Goal: Information Seeking & Learning: Learn about a topic

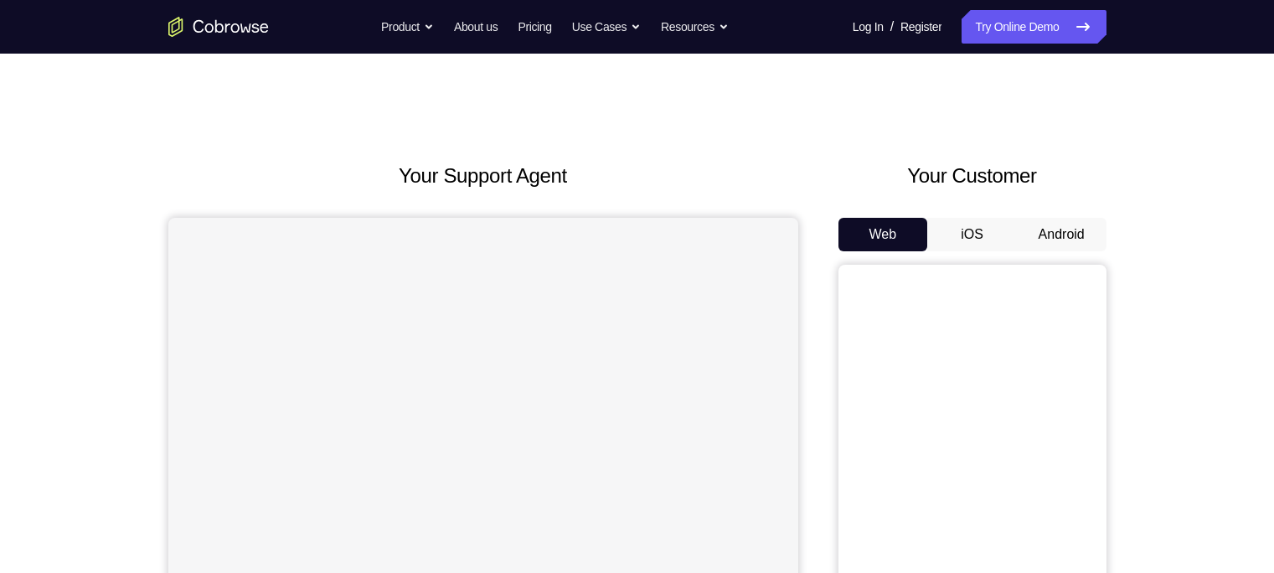
click at [1055, 226] on button "Android" at bounding box center [1062, 234] width 90 height 33
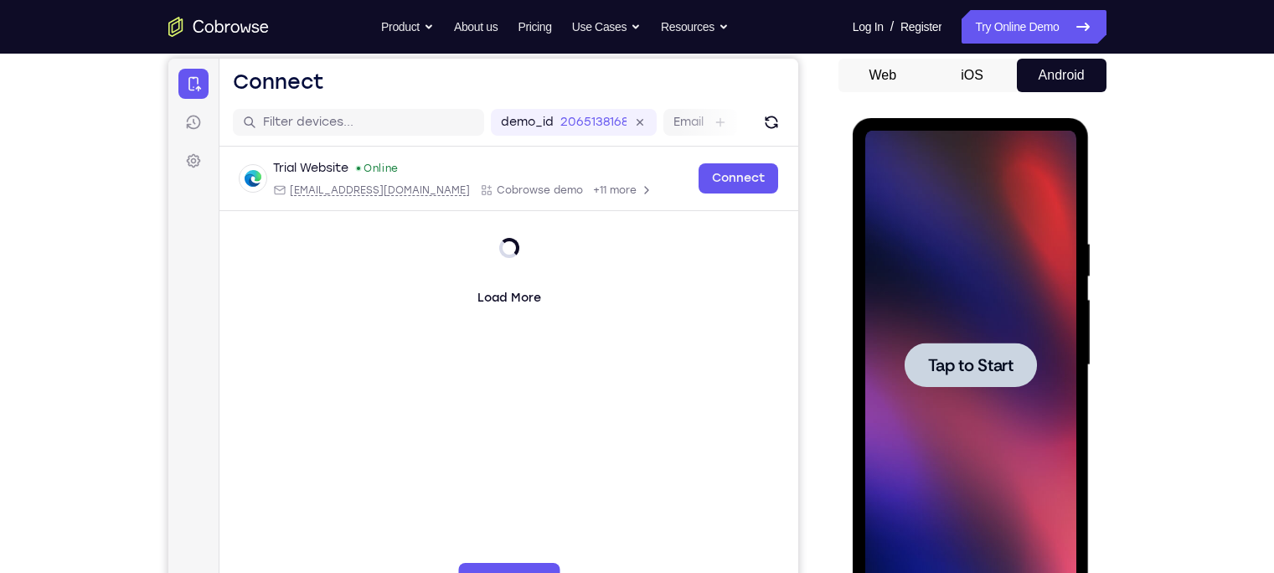
click at [917, 348] on div at bounding box center [970, 365] width 132 height 44
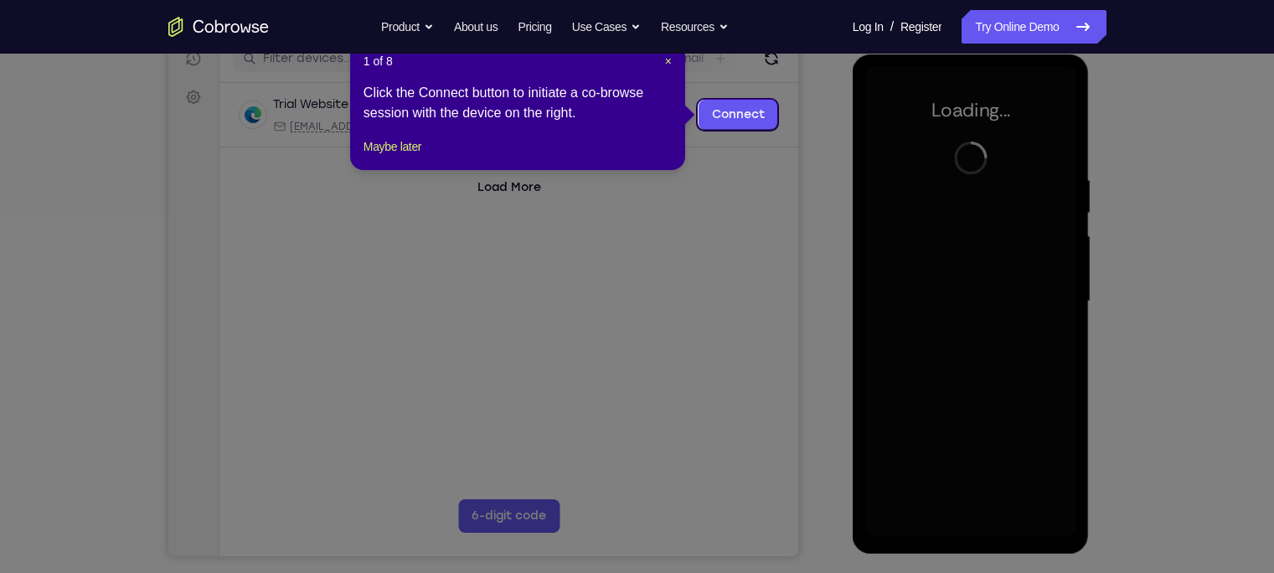
scroll to position [224, 0]
click at [665, 57] on span "×" at bounding box center [668, 60] width 7 height 13
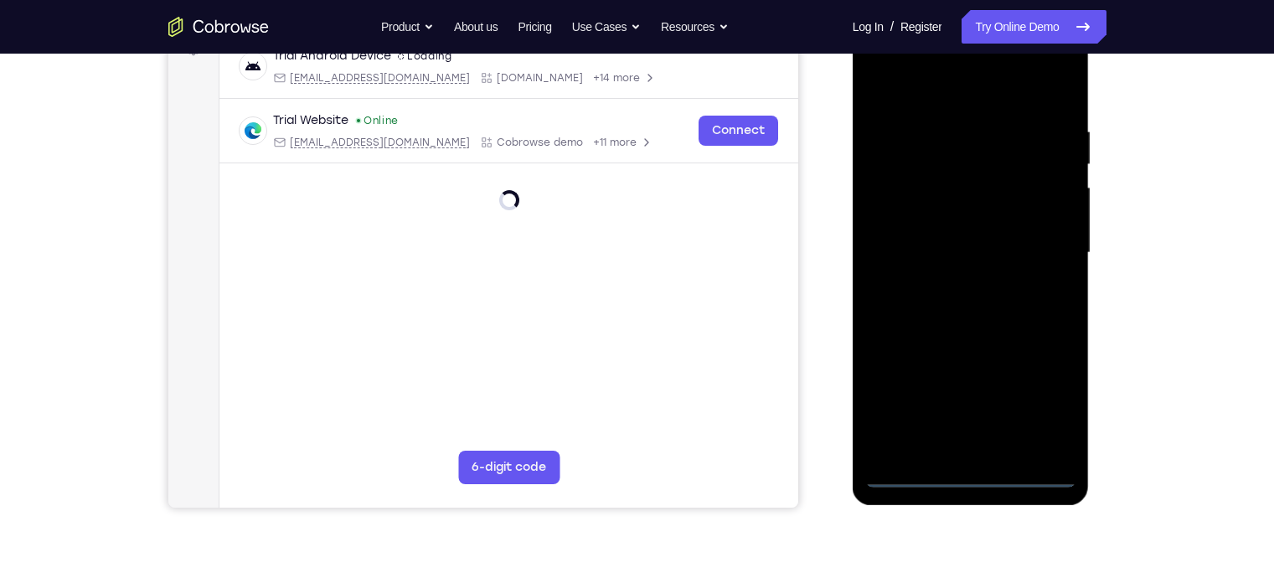
scroll to position [280, 0]
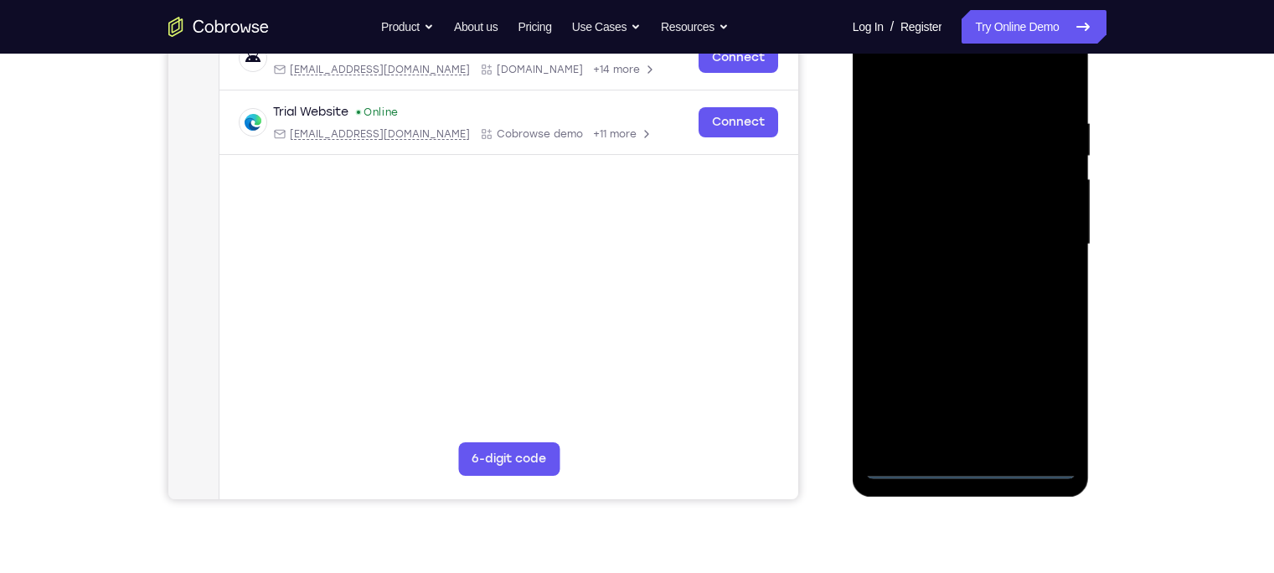
click at [971, 468] on div at bounding box center [970, 244] width 211 height 469
click at [1038, 406] on div at bounding box center [970, 244] width 211 height 469
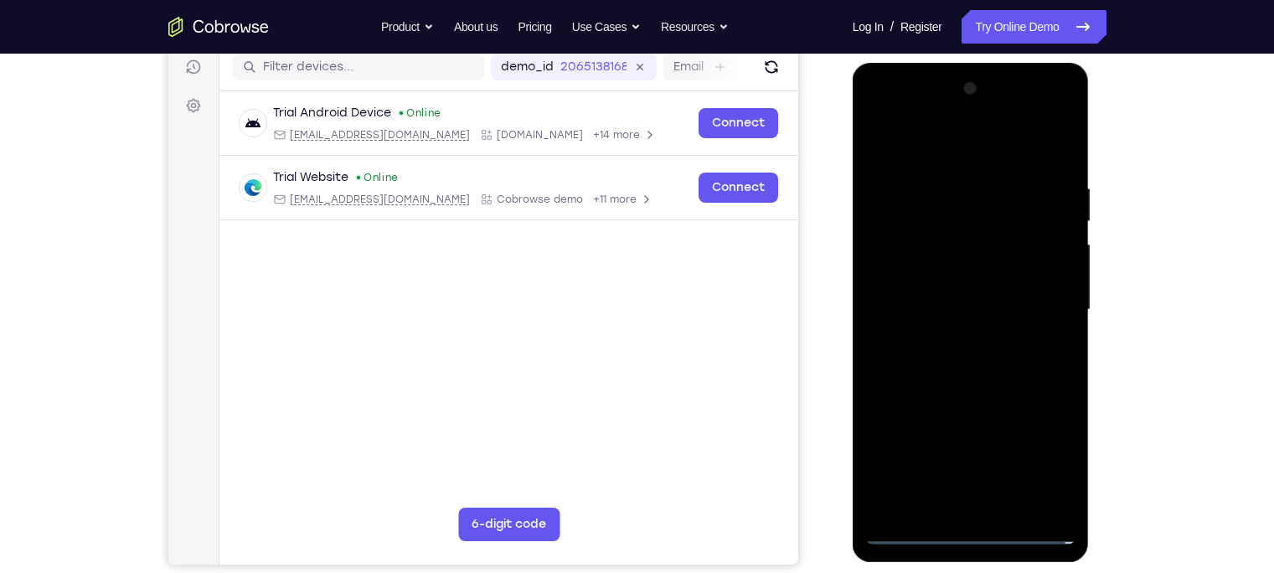
scroll to position [214, 0]
click at [897, 111] on div at bounding box center [970, 310] width 211 height 469
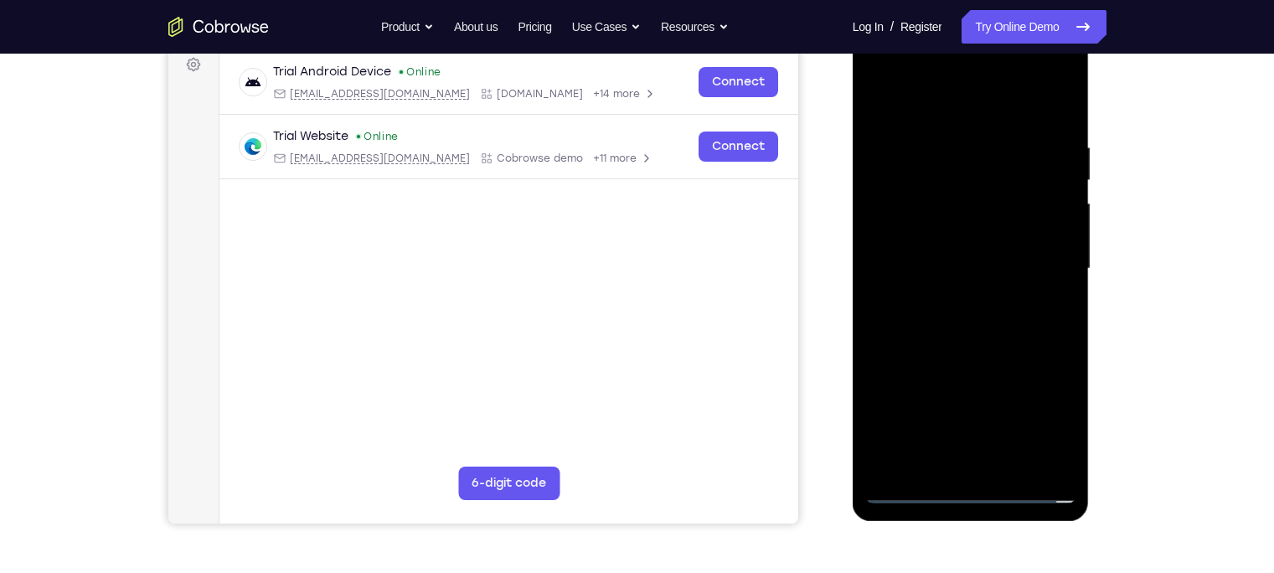
scroll to position [237, 0]
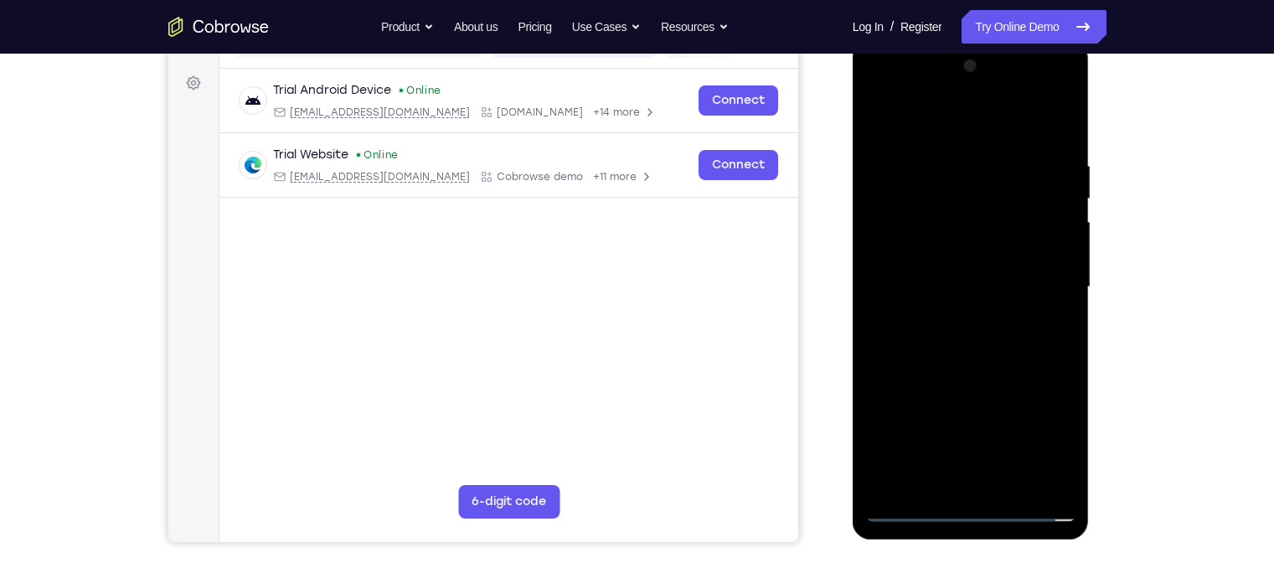
click at [1036, 281] on div at bounding box center [970, 287] width 211 height 469
click at [951, 317] on div at bounding box center [970, 287] width 211 height 469
click at [949, 279] on div at bounding box center [970, 287] width 211 height 469
click at [916, 256] on div at bounding box center [970, 287] width 211 height 469
click at [918, 282] on div at bounding box center [970, 287] width 211 height 469
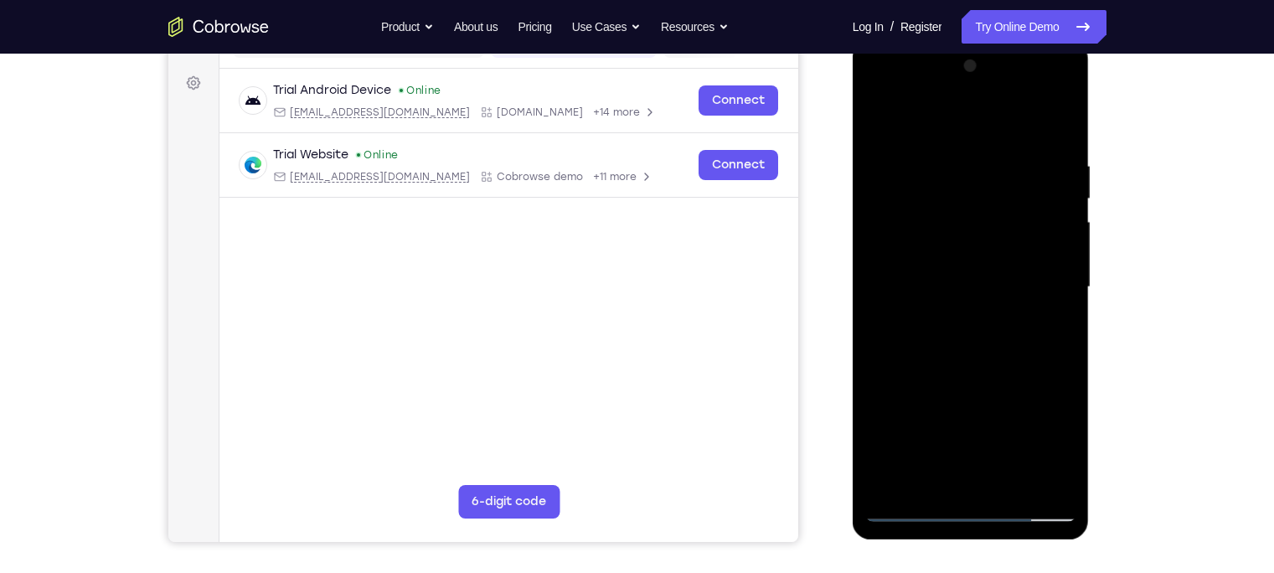
click at [930, 336] on div at bounding box center [970, 287] width 211 height 469
click at [984, 338] on div at bounding box center [970, 287] width 211 height 469
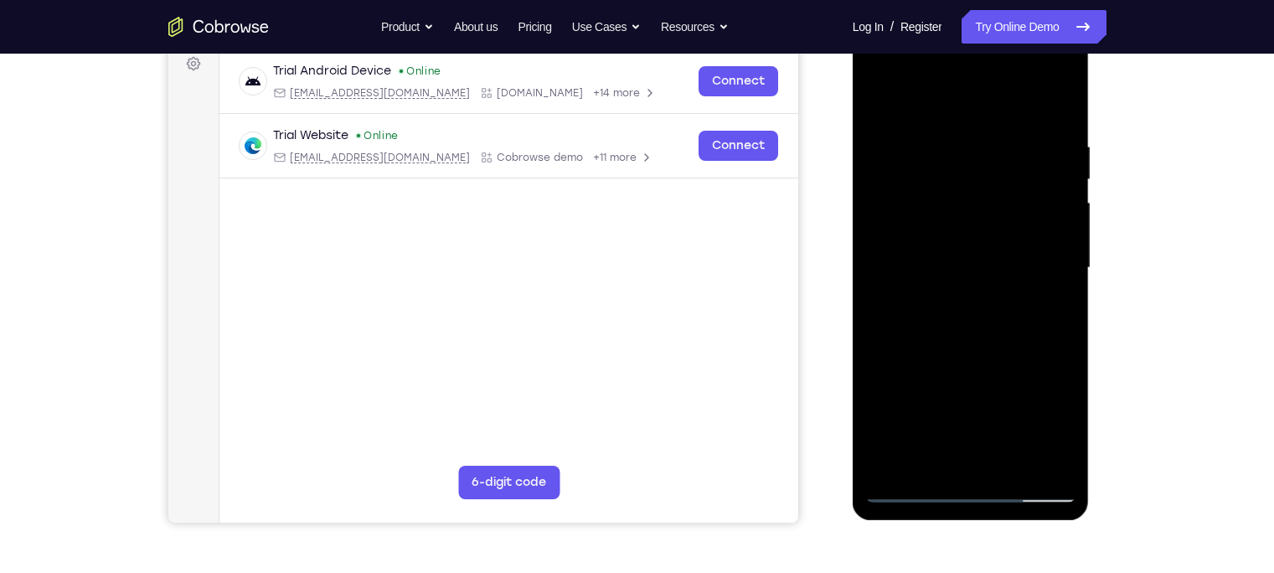
scroll to position [257, 0]
click at [1066, 120] on div at bounding box center [970, 267] width 211 height 469
click at [1067, 343] on div at bounding box center [970, 267] width 211 height 469
click at [1069, 444] on div at bounding box center [970, 267] width 211 height 469
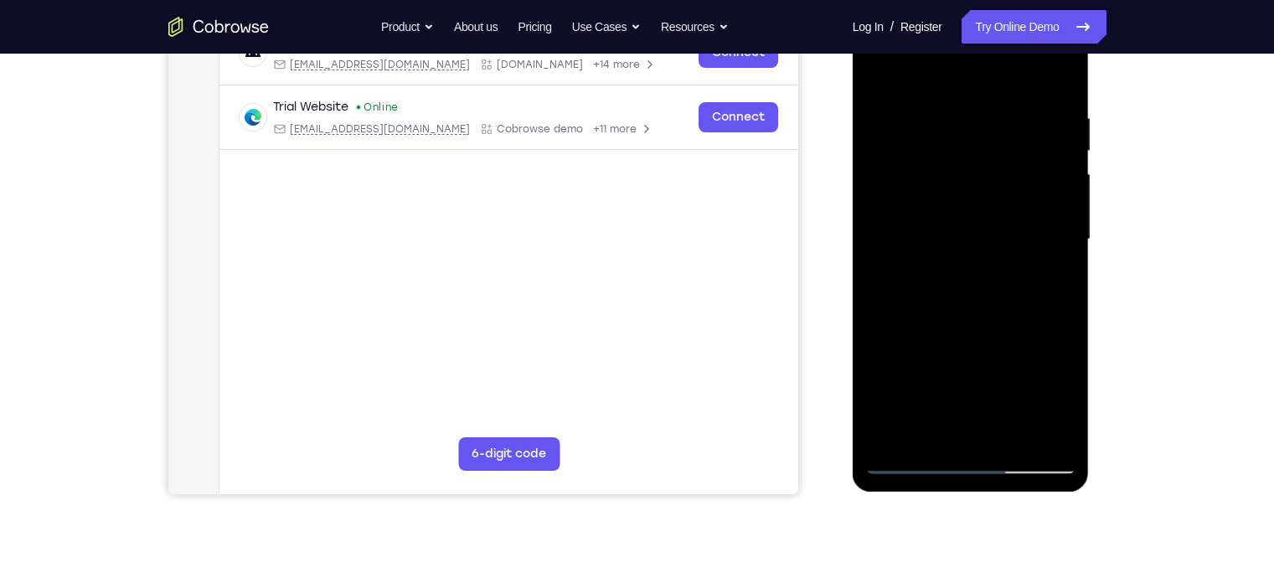
scroll to position [286, 0]
click at [940, 340] on div at bounding box center [970, 238] width 211 height 469
drag, startPoint x: 983, startPoint y: 289, endPoint x: 970, endPoint y: 229, distance: 61.8
click at [970, 229] on div at bounding box center [970, 238] width 211 height 469
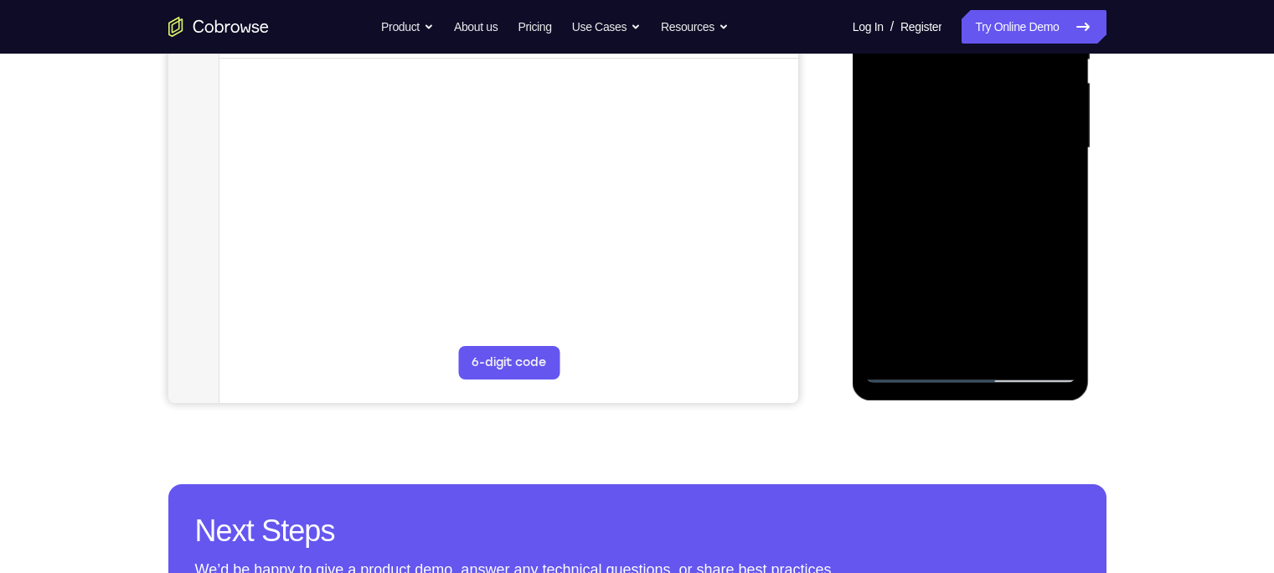
scroll to position [368, 0]
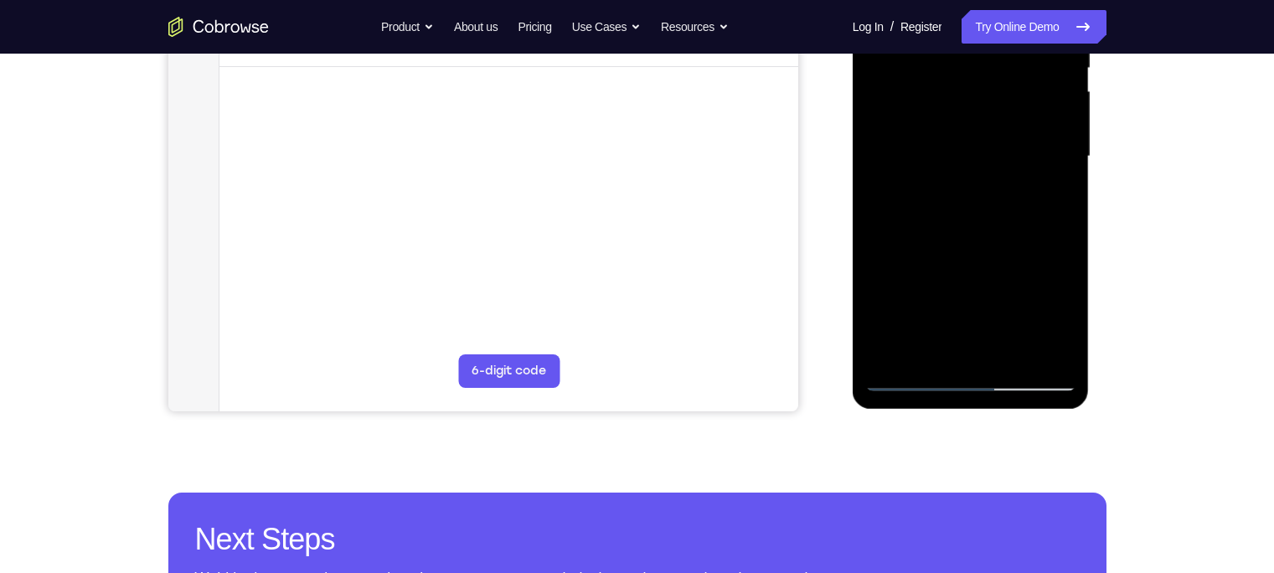
click at [877, 233] on div at bounding box center [970, 156] width 211 height 469
drag, startPoint x: 959, startPoint y: 243, endPoint x: 936, endPoint y: 69, distance: 175.6
click at [936, 69] on div at bounding box center [970, 156] width 211 height 469
click at [1012, 357] on div at bounding box center [970, 156] width 211 height 469
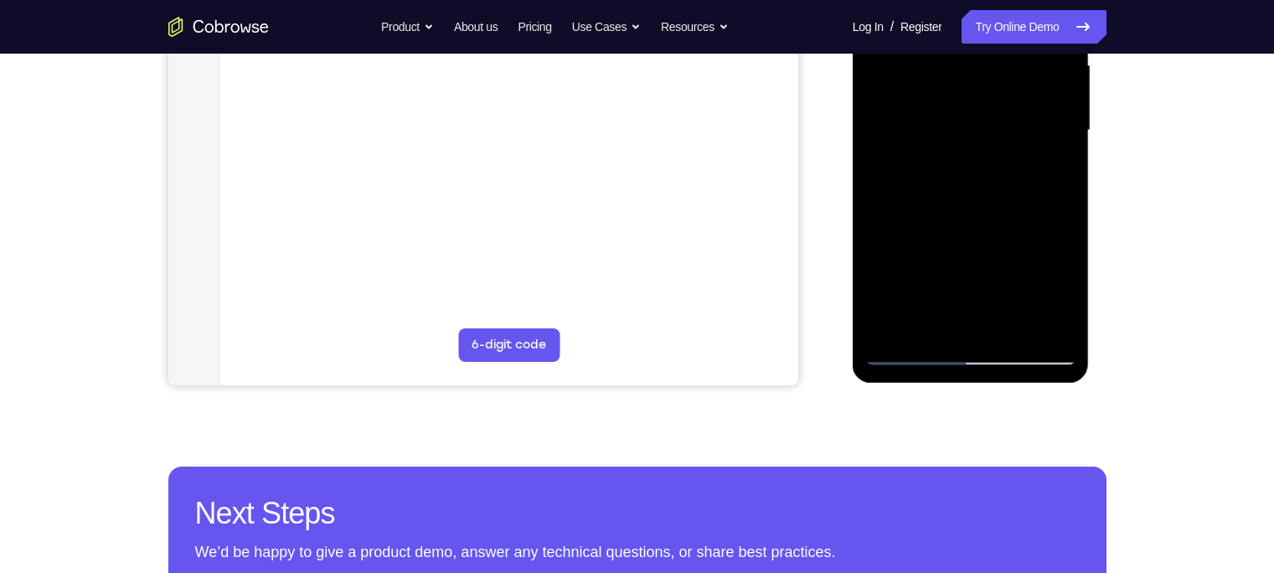
scroll to position [385, 0]
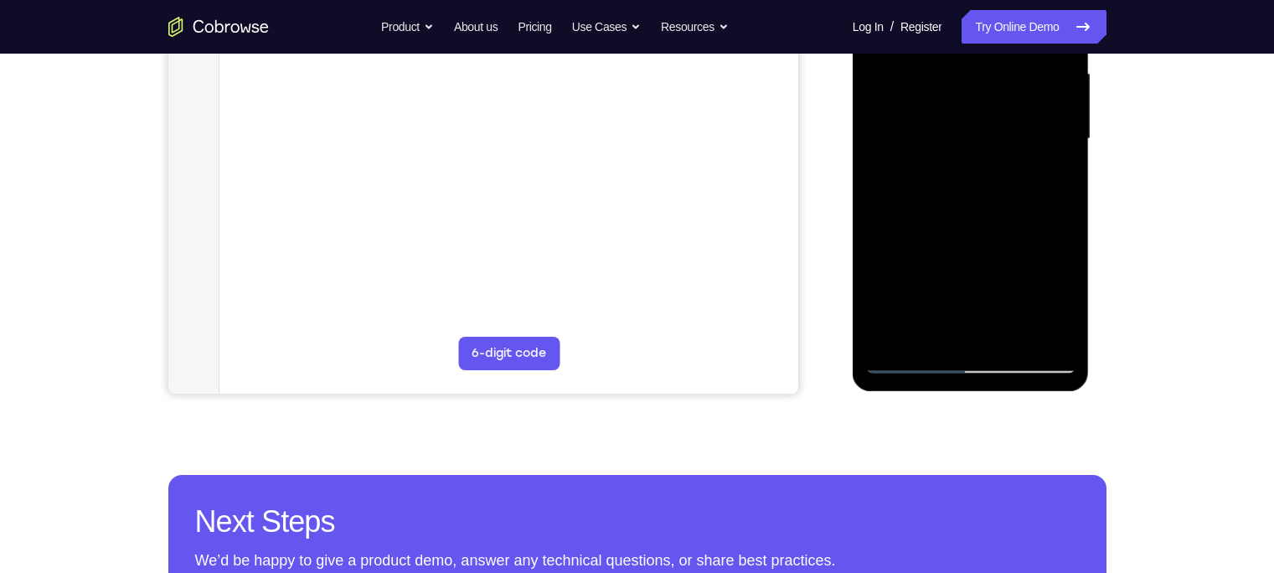
drag, startPoint x: 989, startPoint y: 311, endPoint x: 987, endPoint y: 189, distance: 121.4
click at [987, 189] on div at bounding box center [970, 139] width 211 height 469
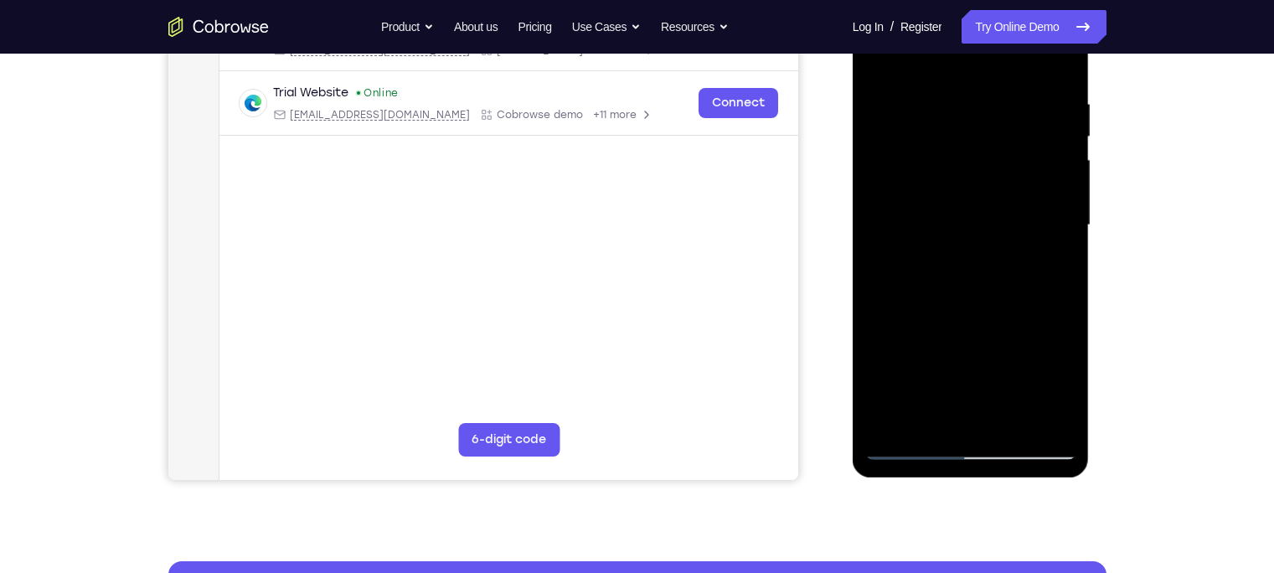
scroll to position [291, 0]
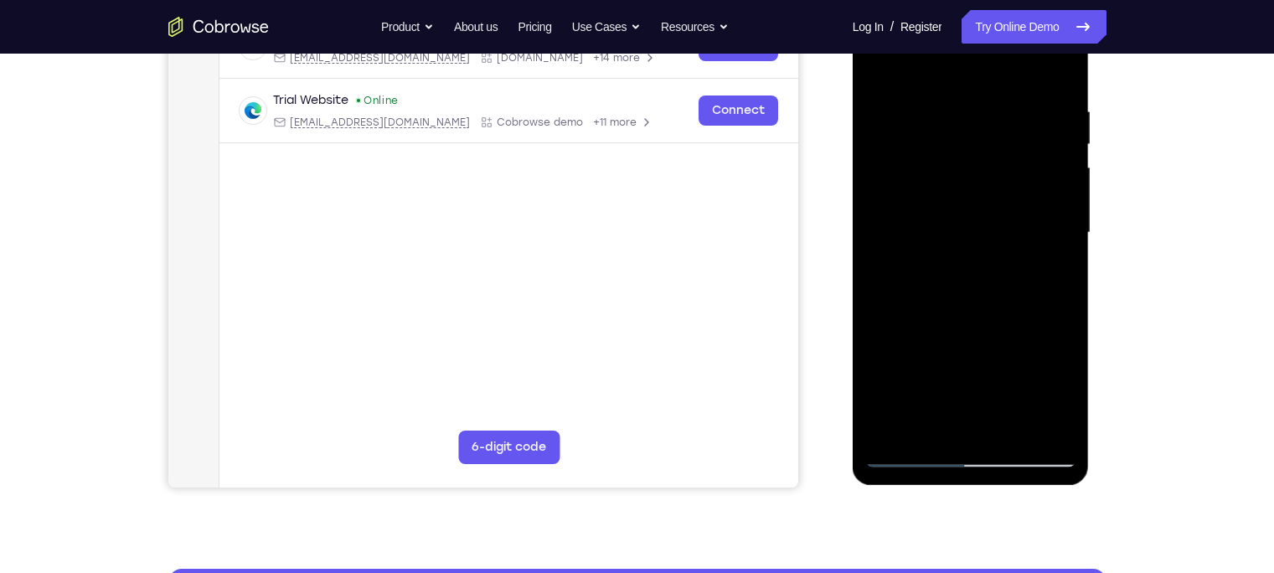
drag, startPoint x: 990, startPoint y: 292, endPoint x: 958, endPoint y: -28, distance: 321.5
click at [958, 0] on html "Online web based iOS Simulators and Android Emulators. Run iPhone, iPad, Mobile…" at bounding box center [971, 237] width 239 height 502
drag, startPoint x: 971, startPoint y: 244, endPoint x: 962, endPoint y: 466, distance: 222.1
click at [962, 466] on div at bounding box center [970, 232] width 211 height 469
click at [1013, 430] on div at bounding box center [970, 232] width 211 height 469
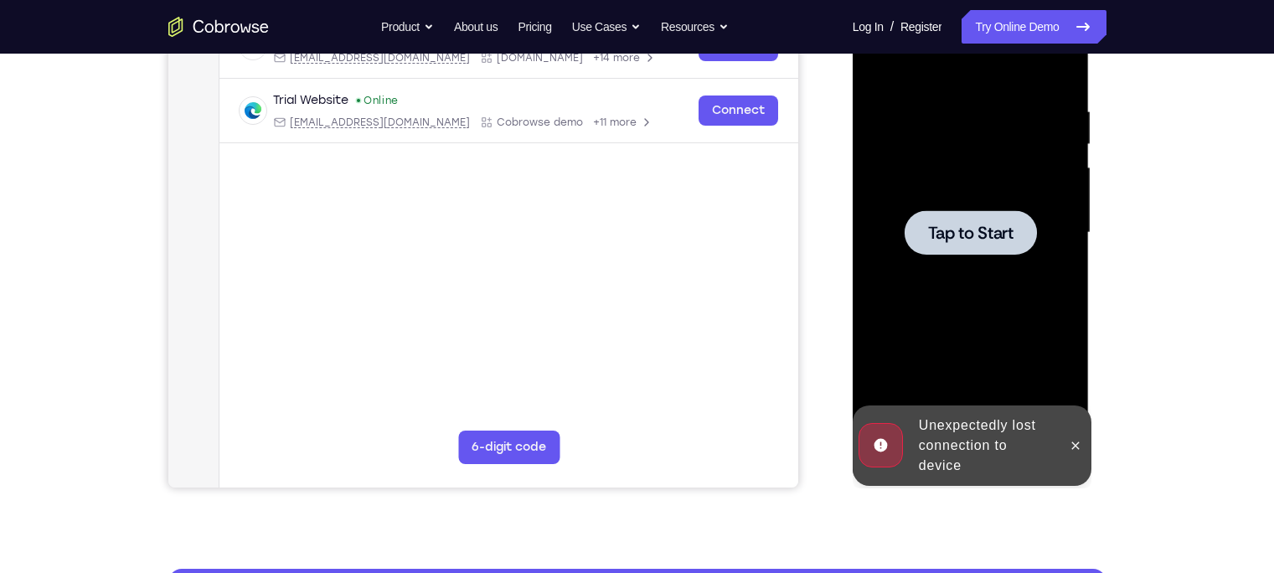
click at [945, 250] on div at bounding box center [970, 232] width 132 height 44
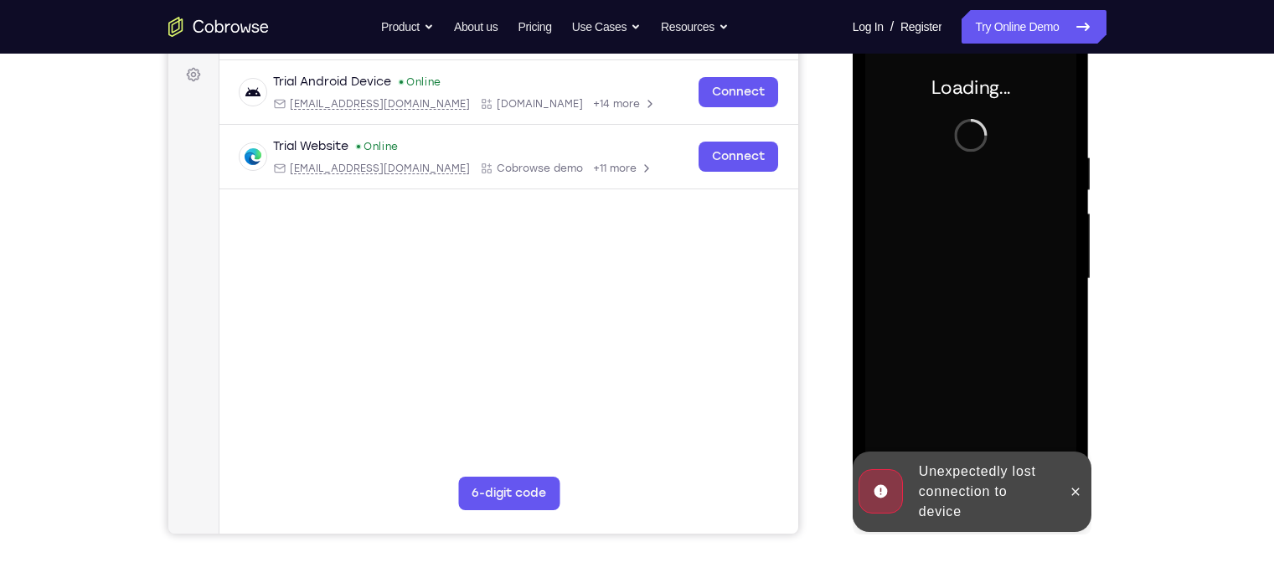
scroll to position [244, 0]
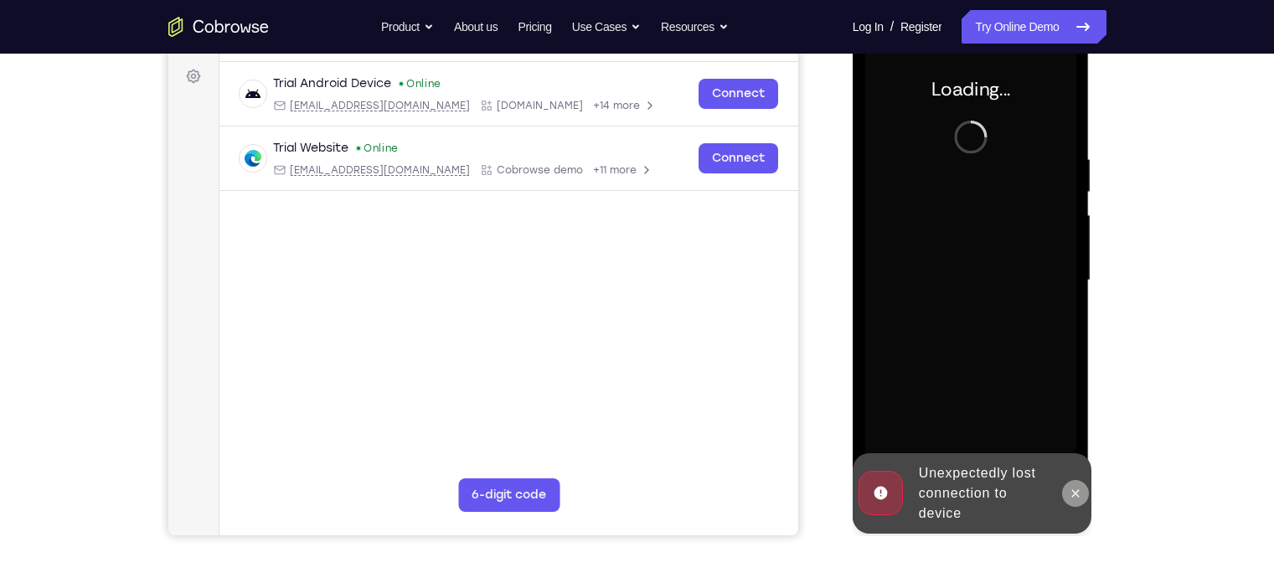
click at [1079, 494] on icon at bounding box center [1075, 493] width 13 height 13
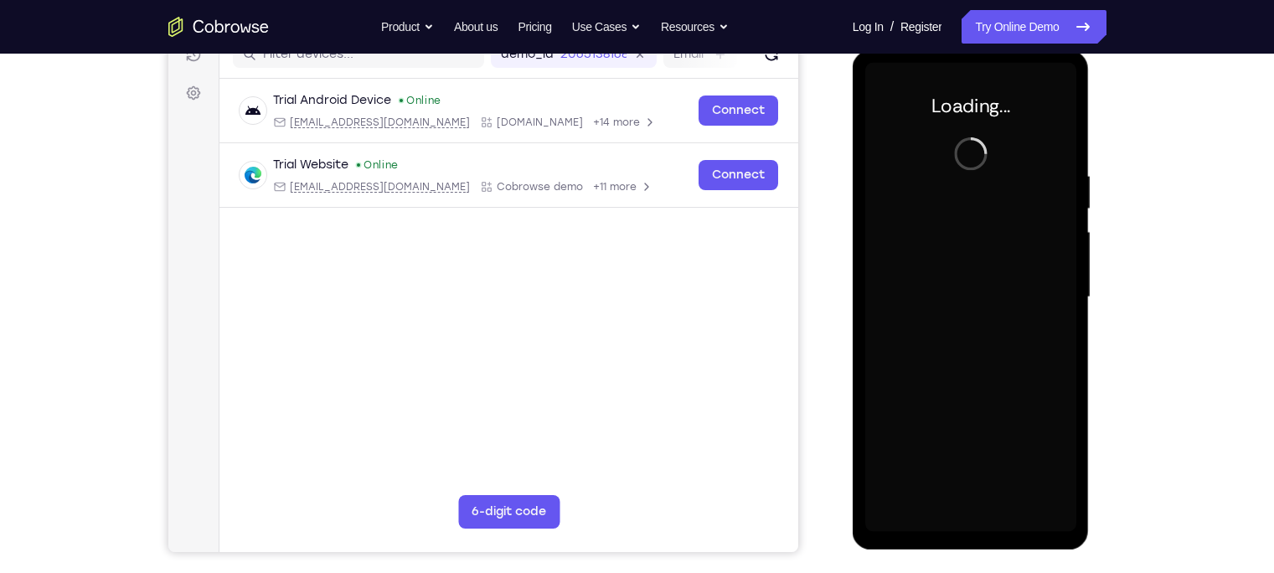
scroll to position [230, 0]
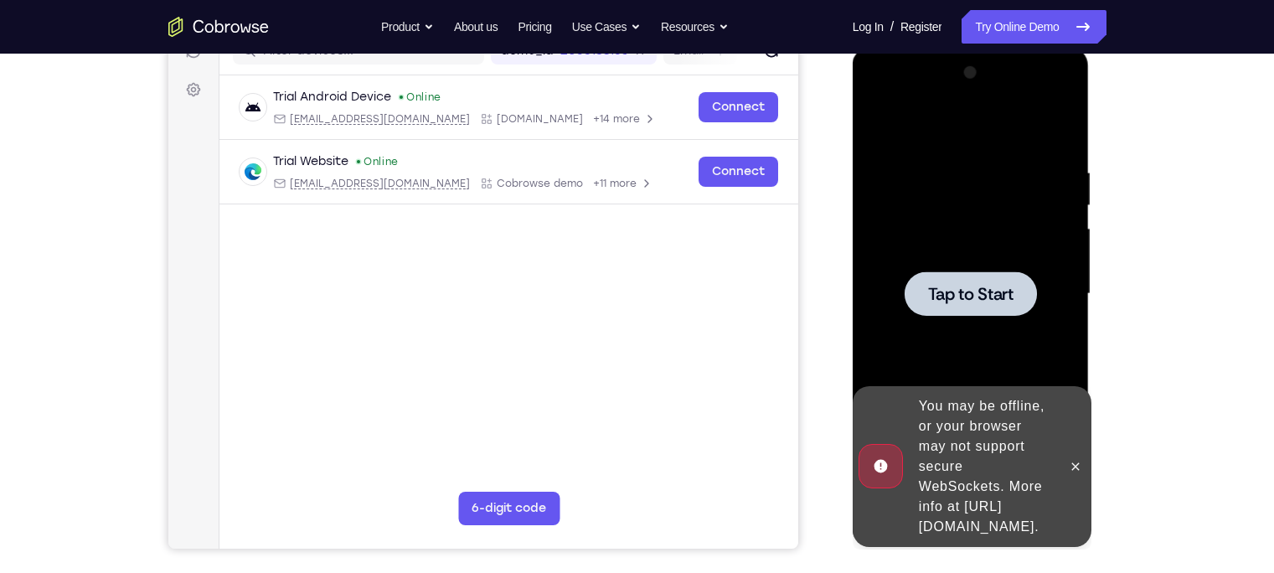
click at [950, 281] on div at bounding box center [970, 293] width 132 height 44
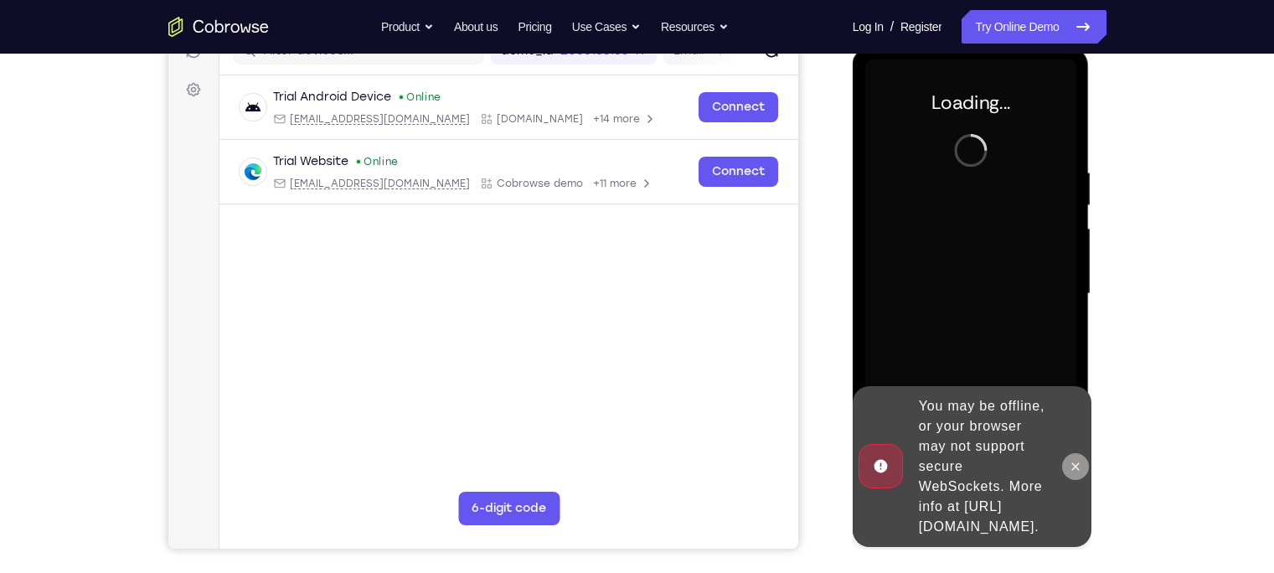
click at [1068, 461] on button at bounding box center [1075, 466] width 27 height 27
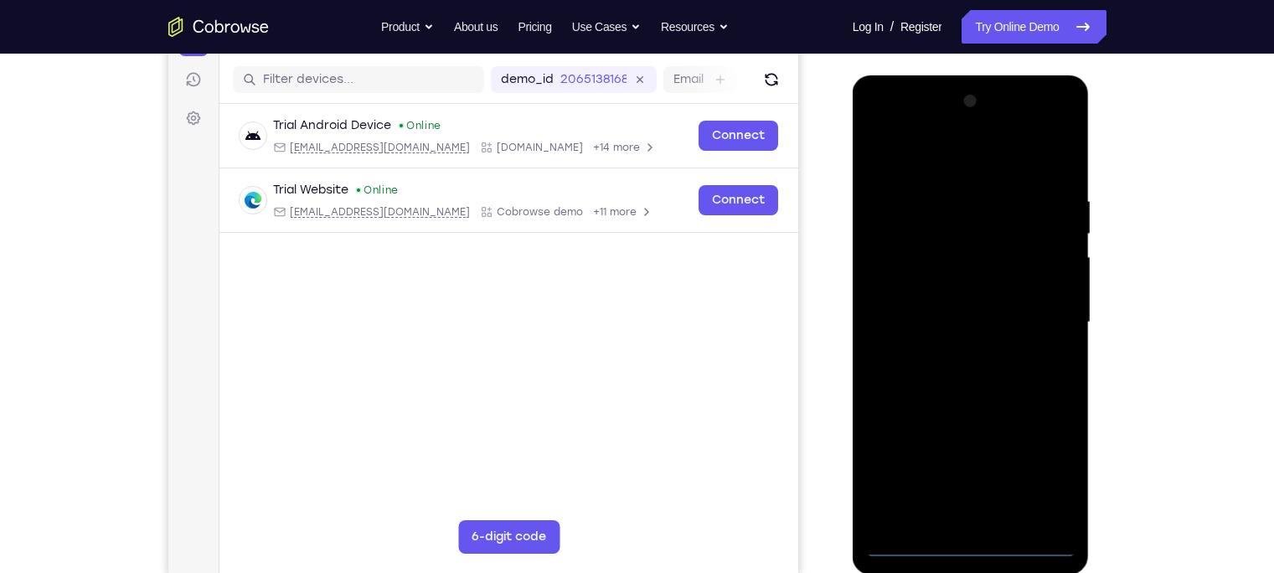
scroll to position [203, 0]
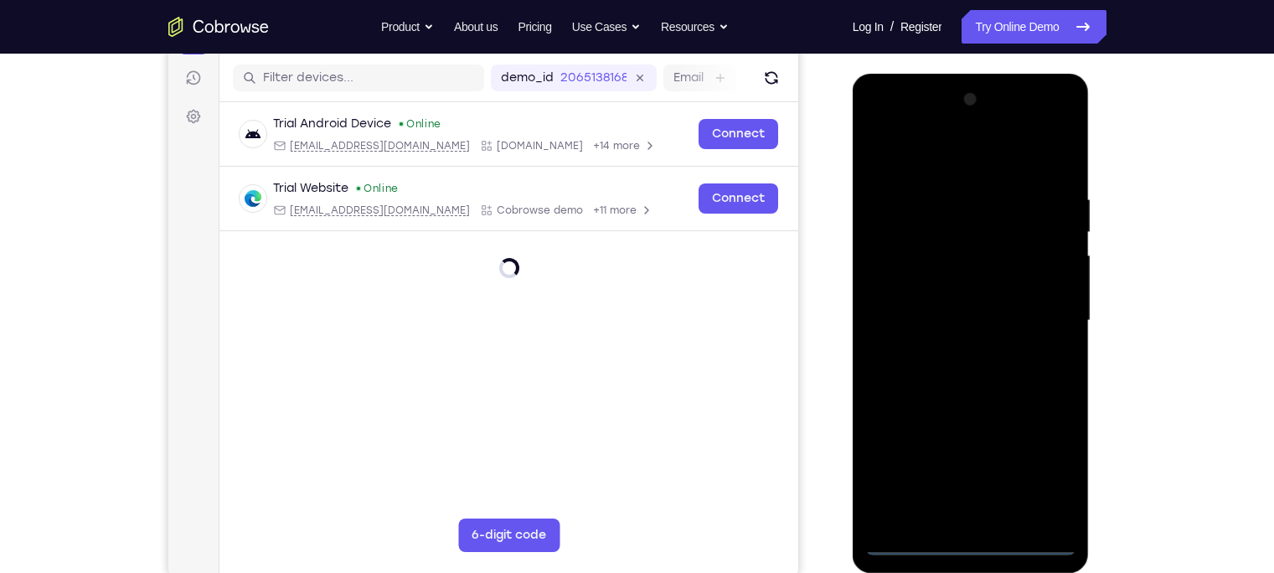
click at [968, 538] on div at bounding box center [970, 320] width 211 height 469
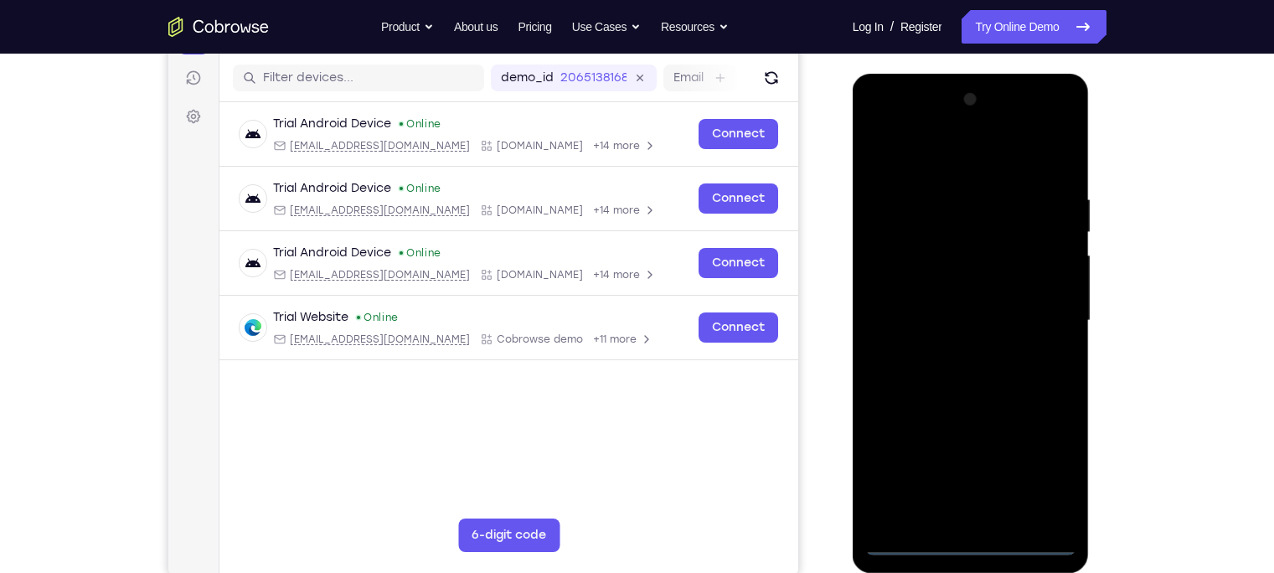
click at [1042, 473] on div at bounding box center [970, 320] width 211 height 469
click at [892, 133] on div at bounding box center [970, 320] width 211 height 469
click at [1043, 322] on div at bounding box center [970, 320] width 211 height 469
click at [951, 352] on div at bounding box center [970, 320] width 211 height 469
click at [925, 322] on div at bounding box center [970, 320] width 211 height 469
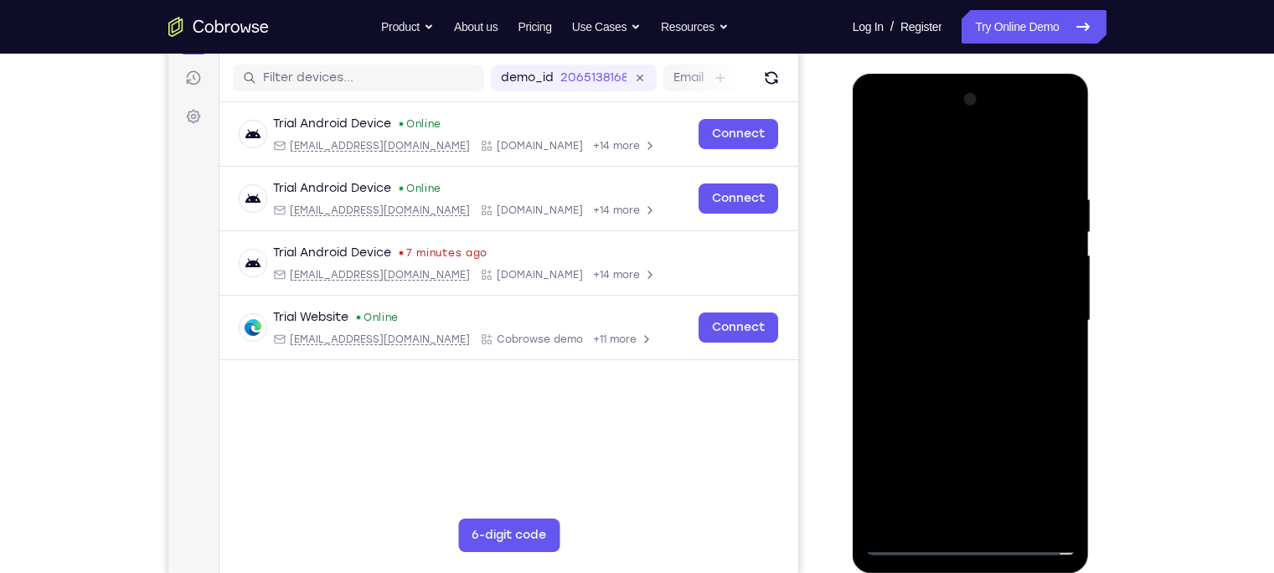
click at [928, 289] on div at bounding box center [970, 320] width 211 height 469
click at [932, 323] on div at bounding box center [970, 320] width 211 height 469
click at [927, 373] on div at bounding box center [970, 320] width 211 height 469
click at [949, 375] on div at bounding box center [970, 320] width 211 height 469
click at [930, 375] on div at bounding box center [970, 320] width 211 height 469
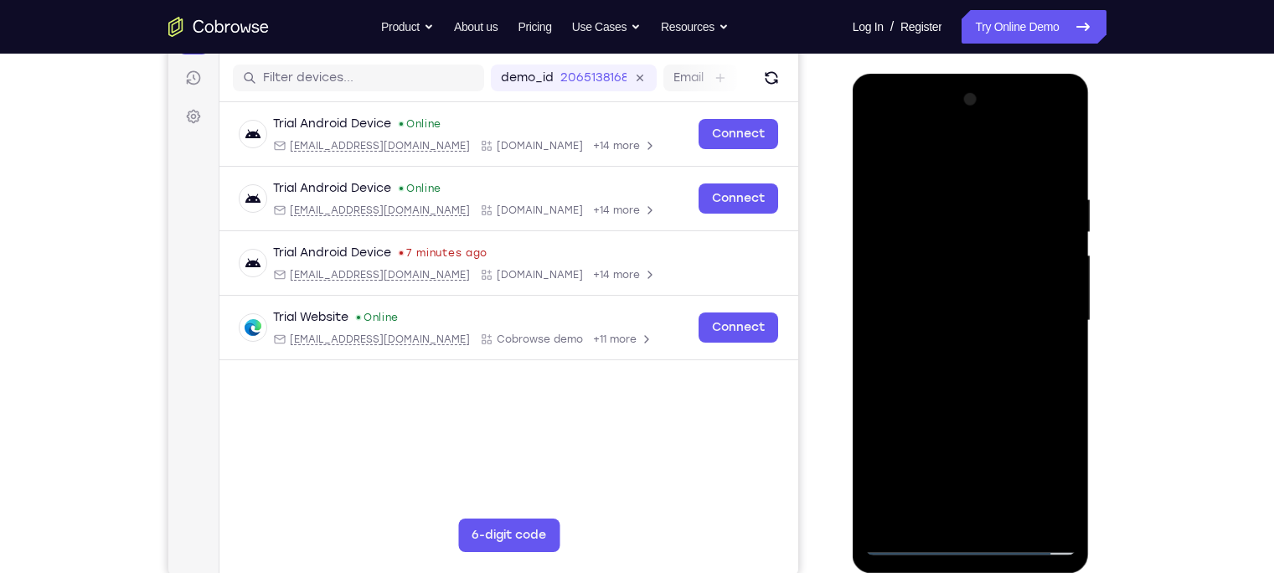
click at [970, 366] on div at bounding box center [970, 320] width 211 height 469
click at [970, 379] on div at bounding box center [970, 320] width 211 height 469
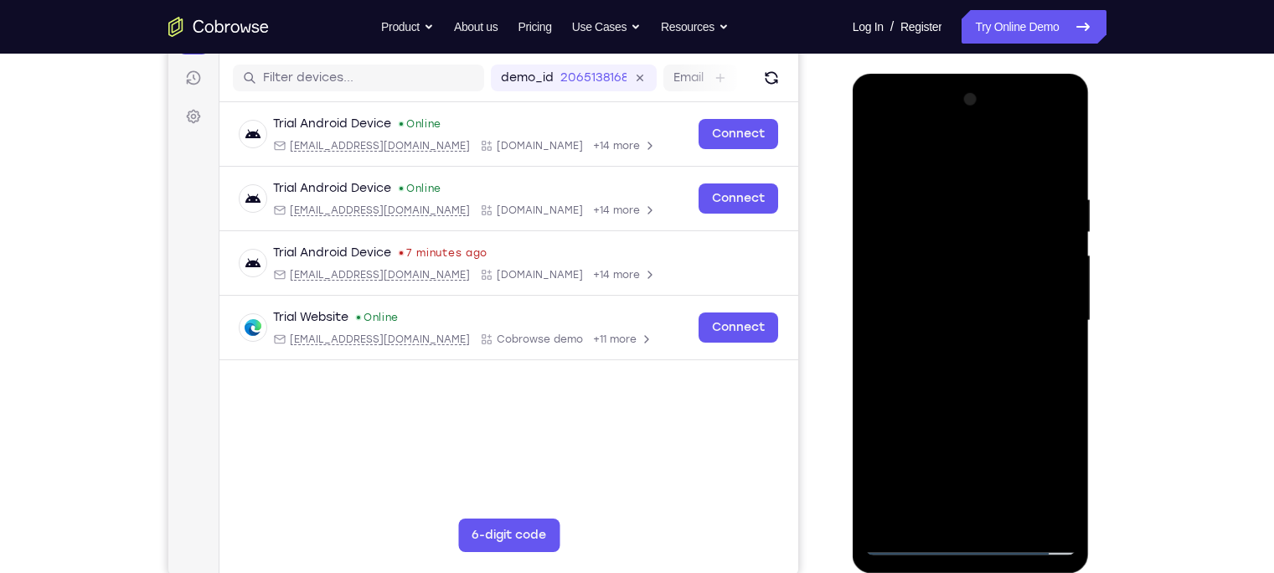
click at [970, 379] on div at bounding box center [970, 320] width 211 height 469
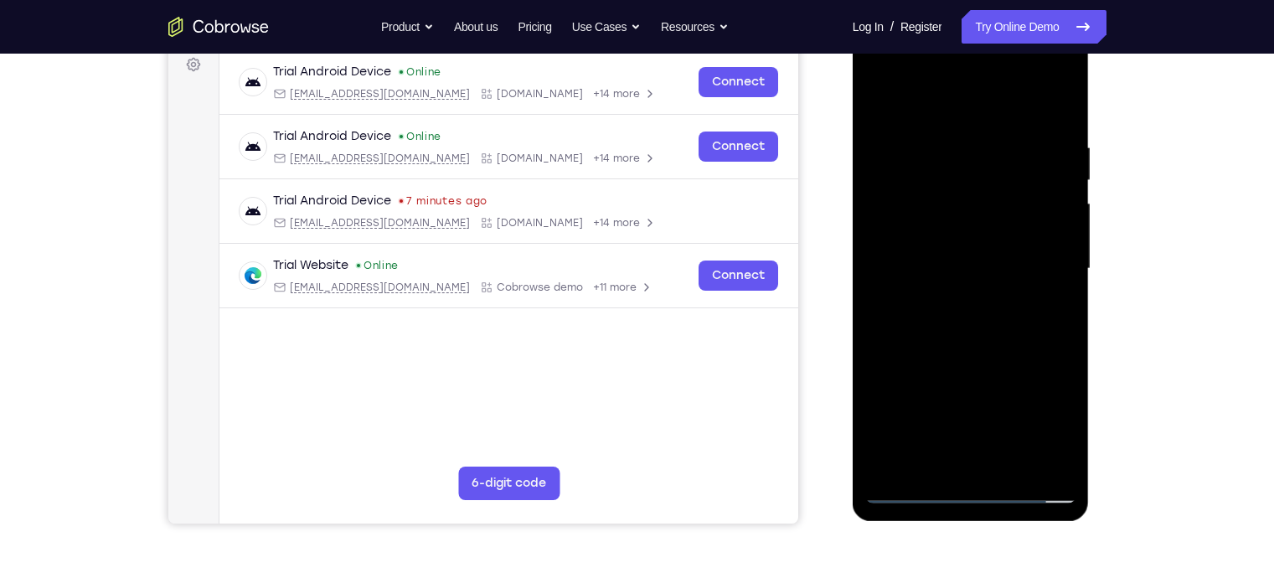
scroll to position [255, 0]
click at [1059, 120] on div at bounding box center [970, 268] width 211 height 469
drag, startPoint x: 1021, startPoint y: 291, endPoint x: 1004, endPoint y: 222, distance: 70.7
click at [1004, 222] on div at bounding box center [970, 268] width 211 height 469
drag, startPoint x: 898, startPoint y: 343, endPoint x: 898, endPoint y: 308, distance: 35.2
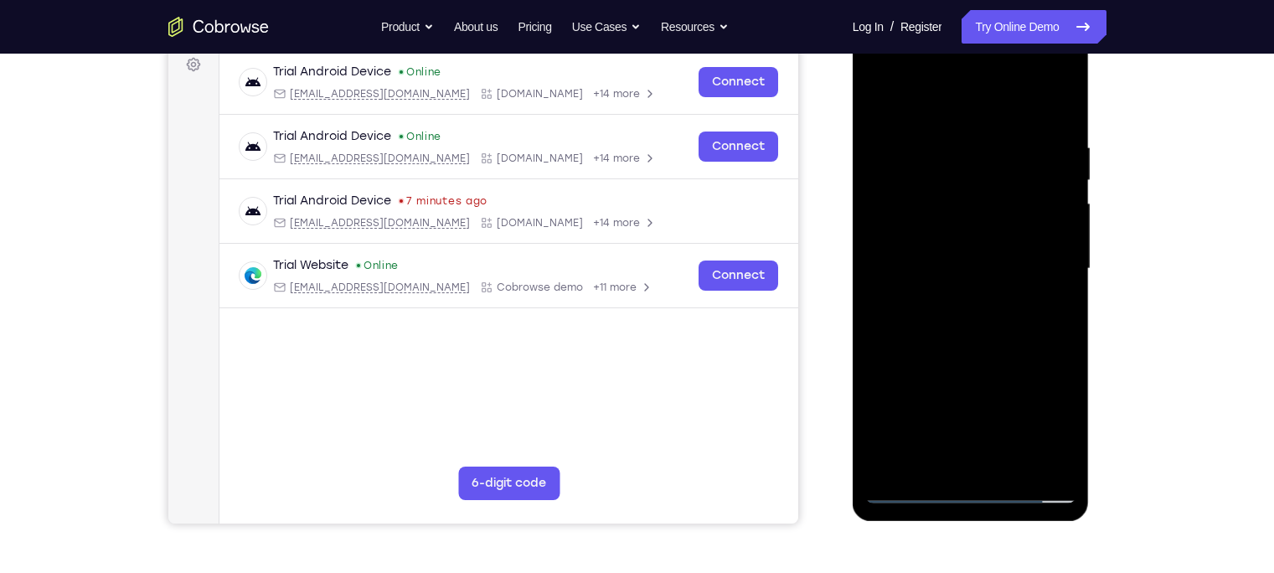
click at [898, 308] on div at bounding box center [970, 268] width 211 height 469
click at [876, 235] on div at bounding box center [970, 268] width 211 height 469
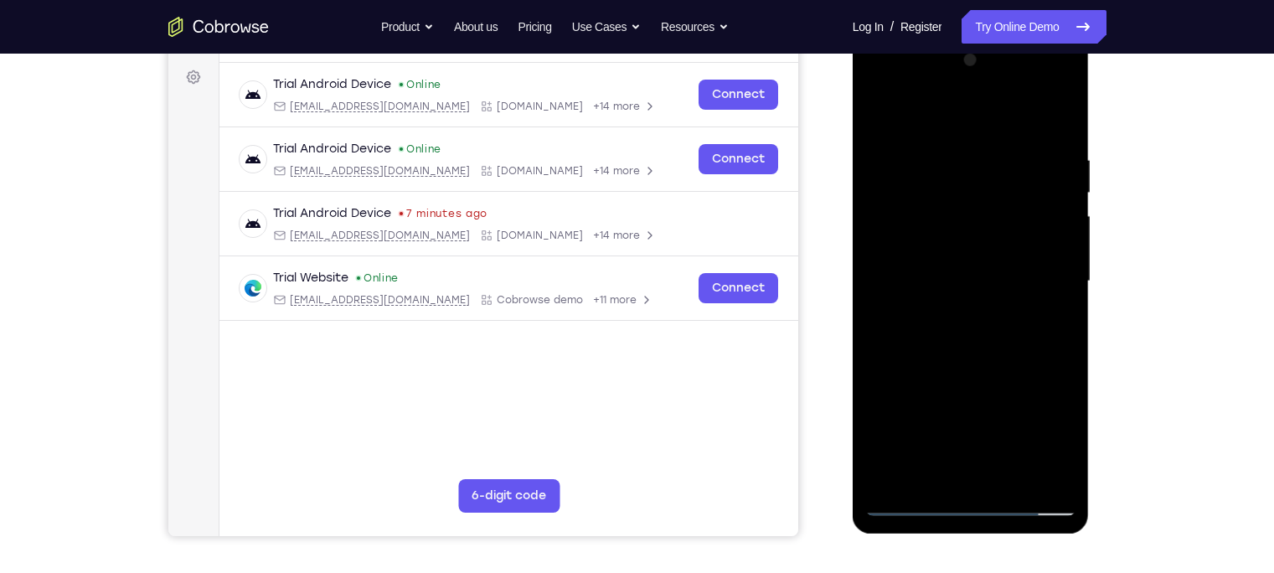
scroll to position [248, 0]
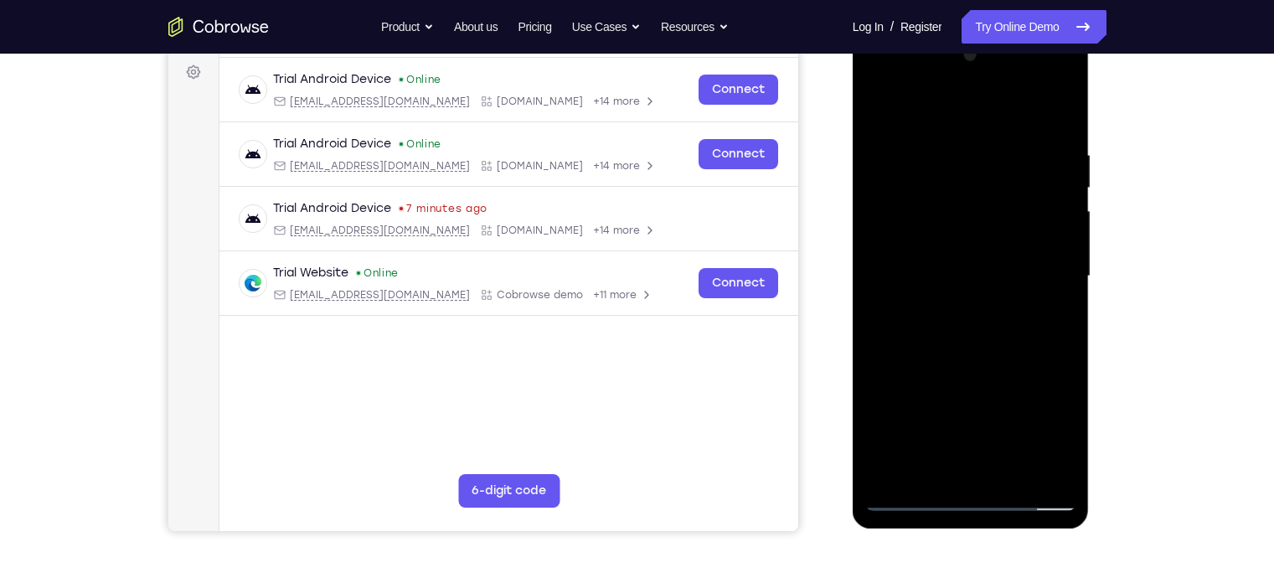
click at [876, 399] on div at bounding box center [970, 276] width 211 height 469
click at [1013, 481] on div at bounding box center [970, 276] width 211 height 469
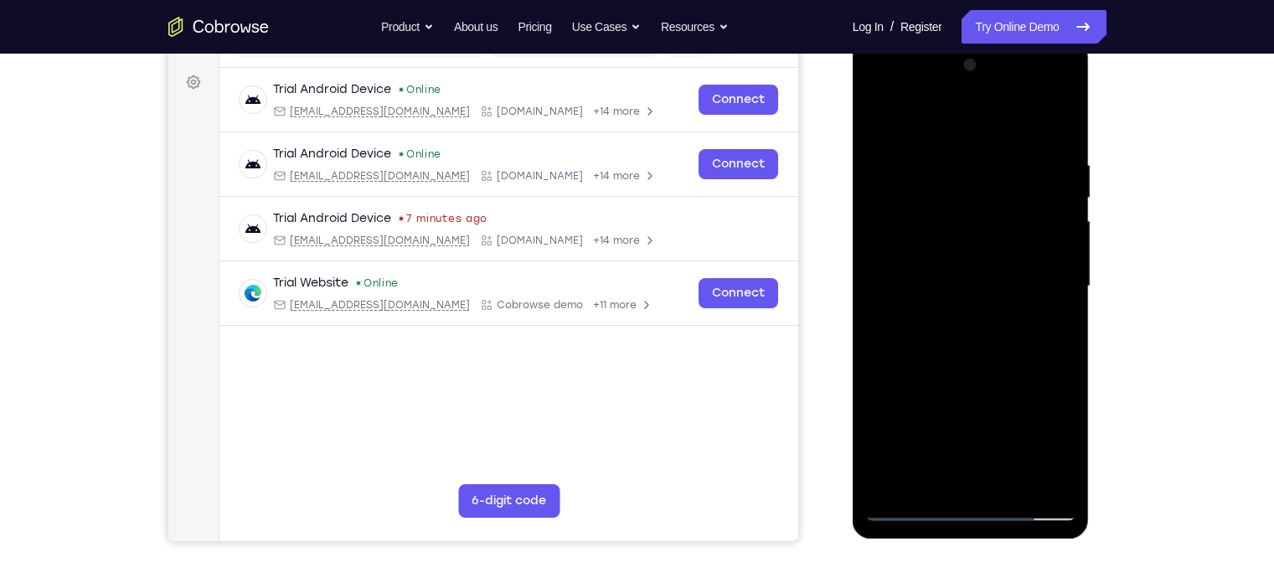
scroll to position [235, 0]
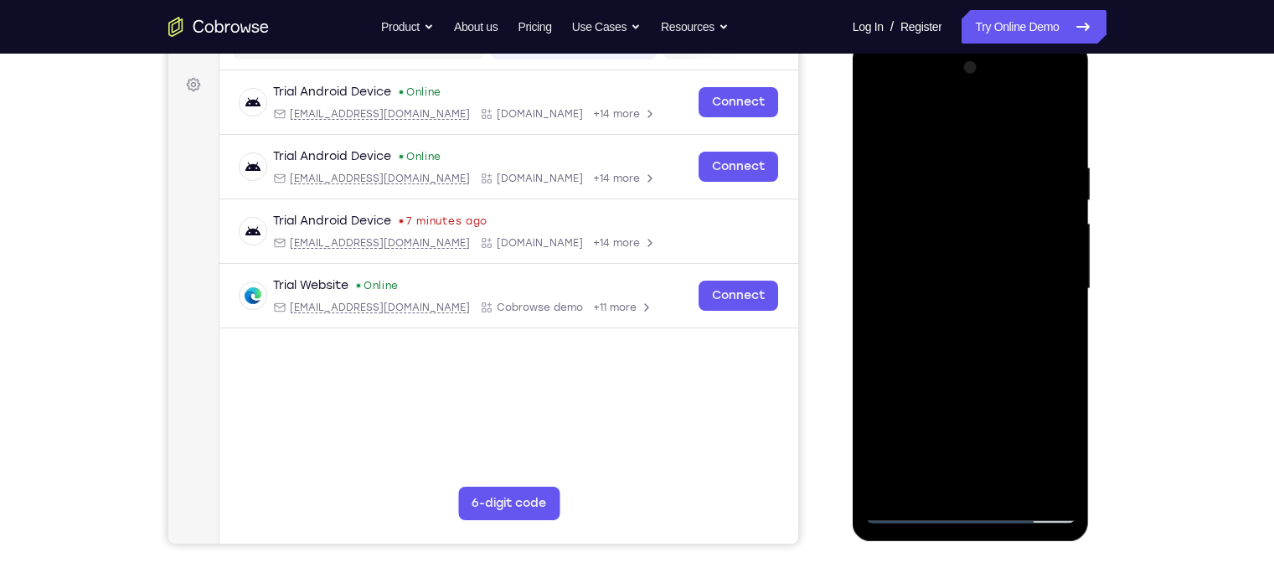
click at [974, 379] on div at bounding box center [970, 288] width 211 height 469
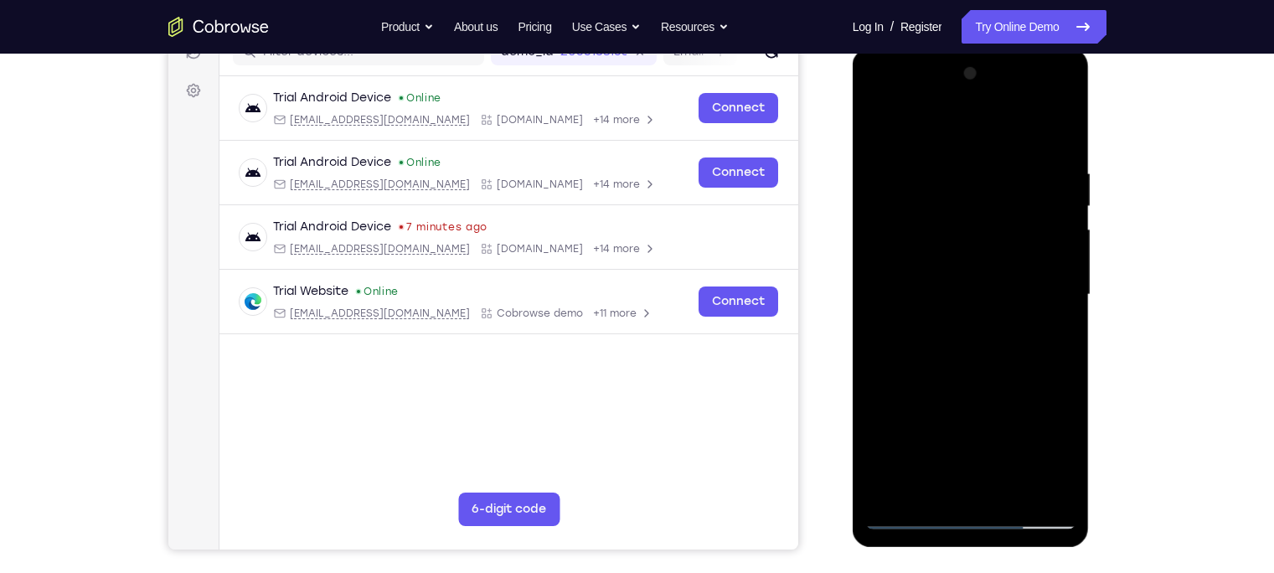
scroll to position [237, 0]
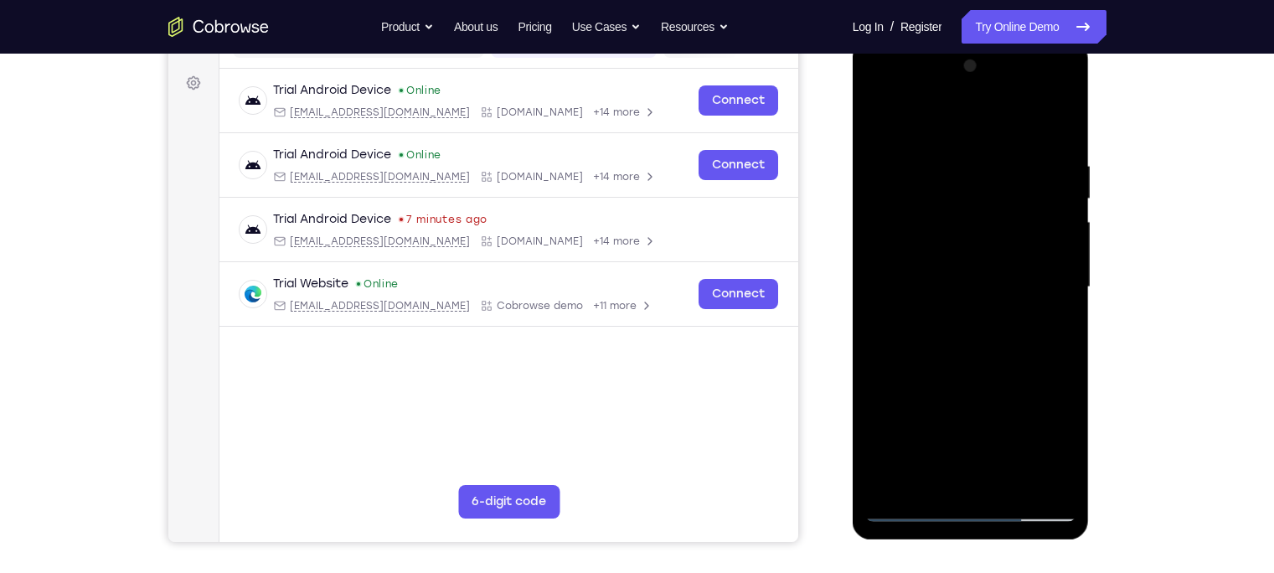
click at [961, 409] on div at bounding box center [970, 287] width 211 height 469
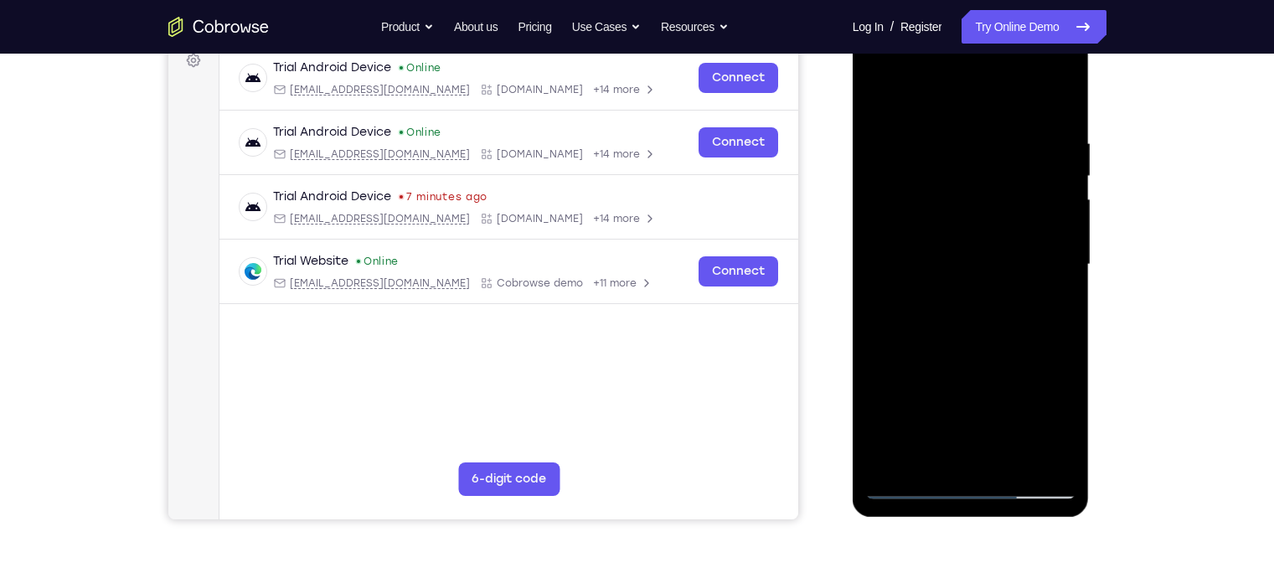
scroll to position [229, 0]
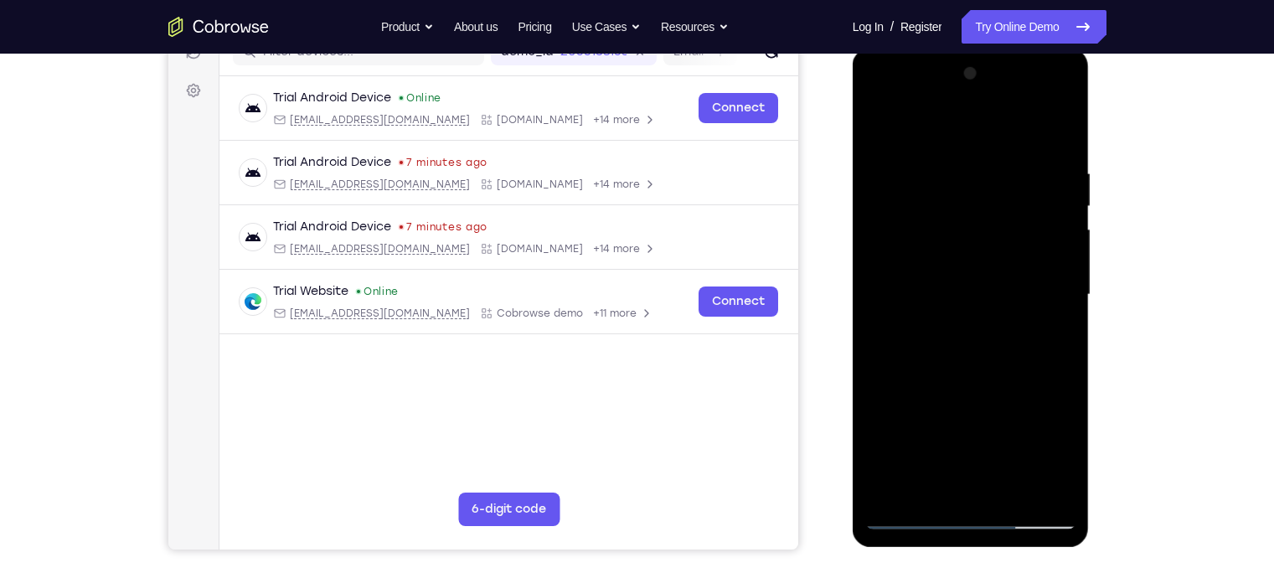
click at [901, 133] on div at bounding box center [970, 294] width 211 height 469
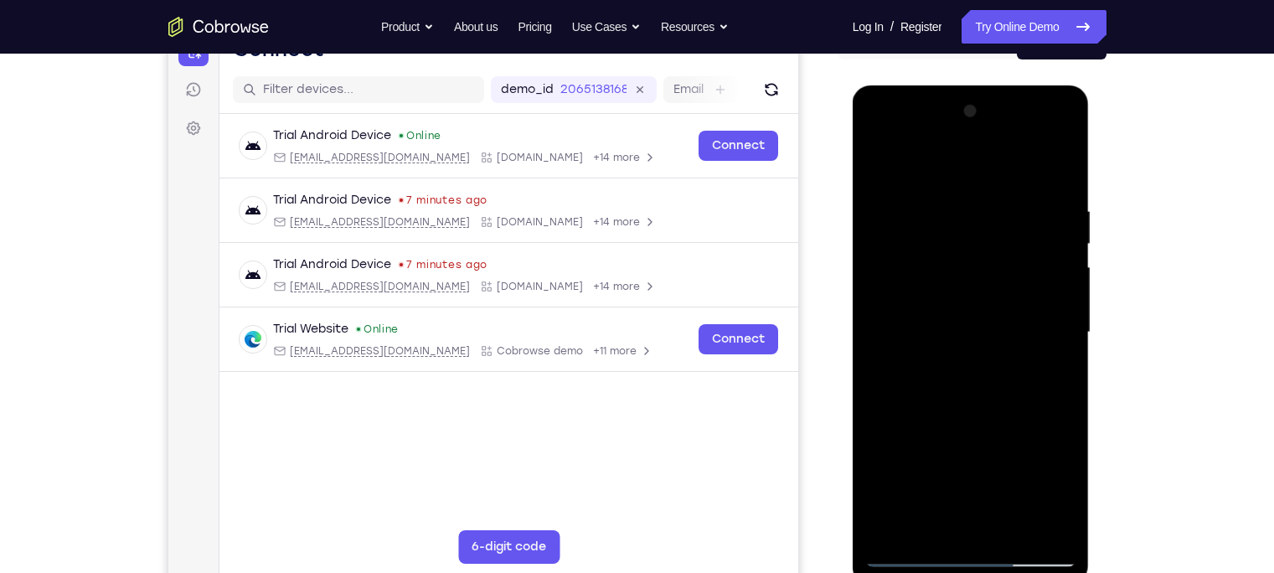
scroll to position [191, 0]
click at [882, 165] on div at bounding box center [970, 333] width 211 height 469
click at [874, 167] on div at bounding box center [970, 333] width 211 height 469
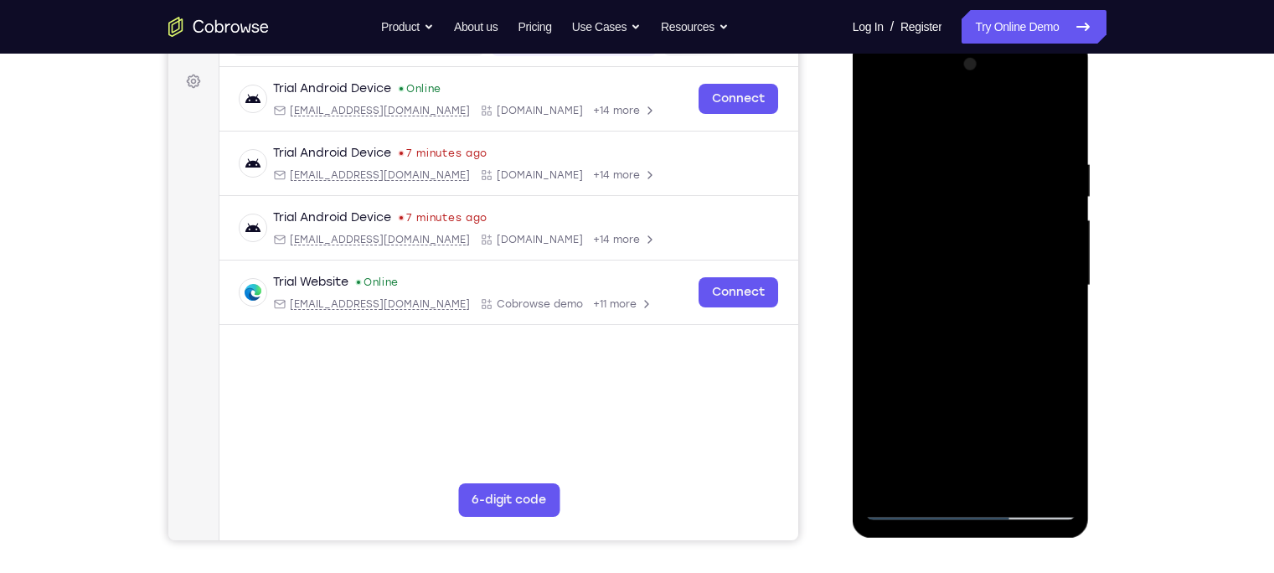
scroll to position [237, 0]
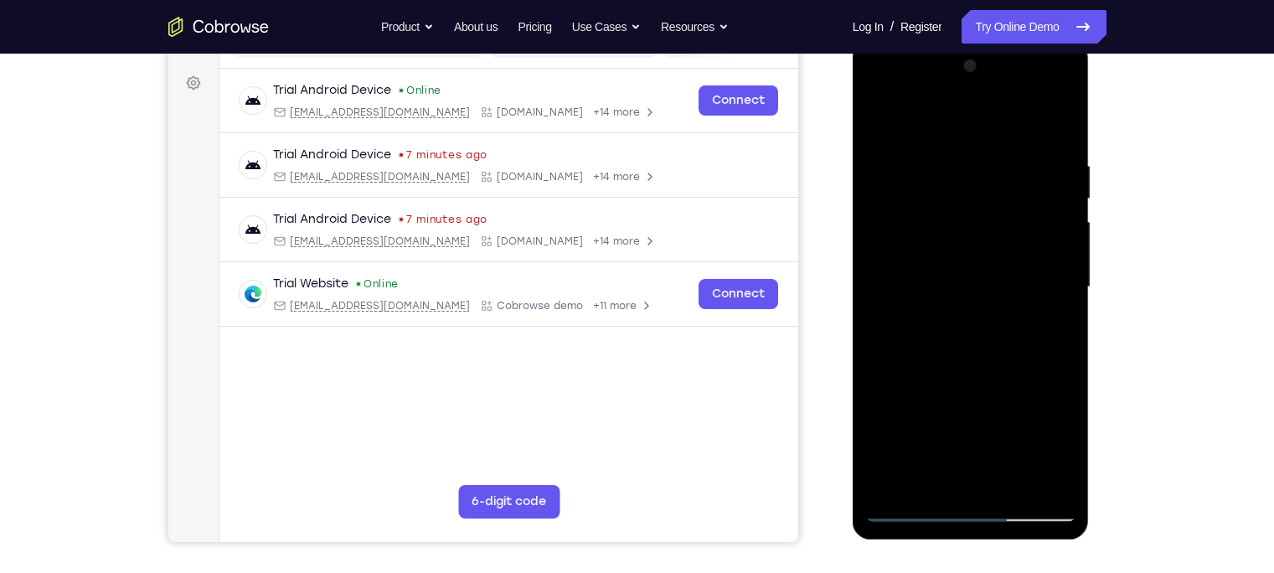
click at [985, 345] on div at bounding box center [970, 287] width 211 height 469
click at [880, 122] on div at bounding box center [970, 287] width 211 height 469
click at [966, 342] on div at bounding box center [970, 287] width 211 height 469
click at [928, 482] on div at bounding box center [970, 287] width 211 height 469
click at [1016, 384] on div at bounding box center [970, 287] width 211 height 469
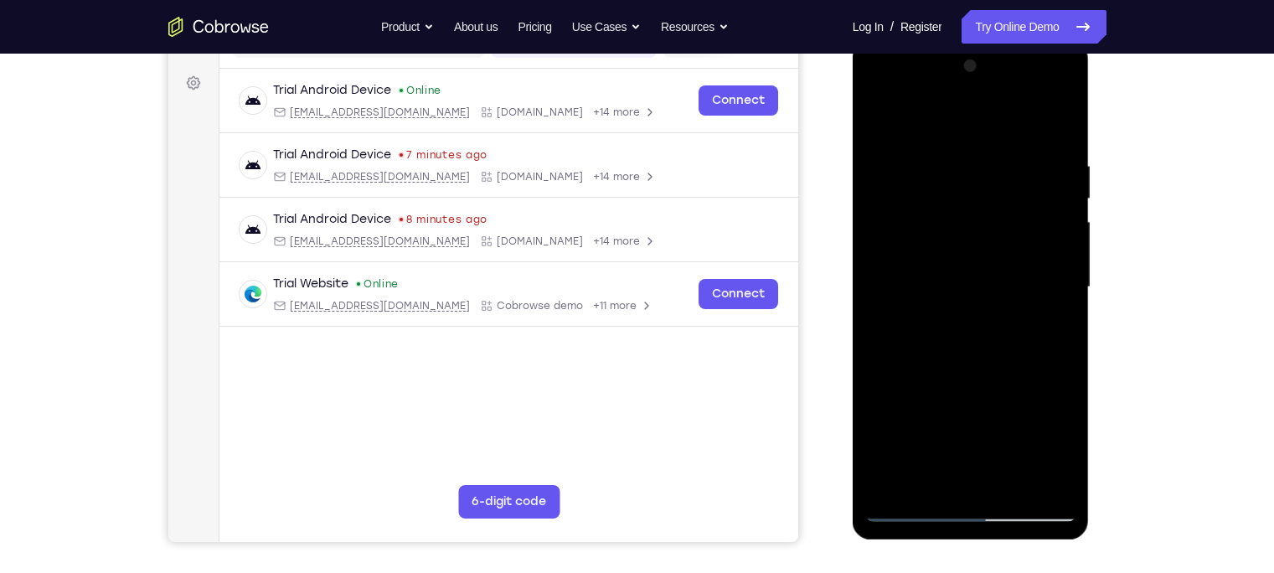
click at [882, 120] on div at bounding box center [970, 287] width 211 height 469
click at [991, 374] on div at bounding box center [970, 287] width 211 height 469
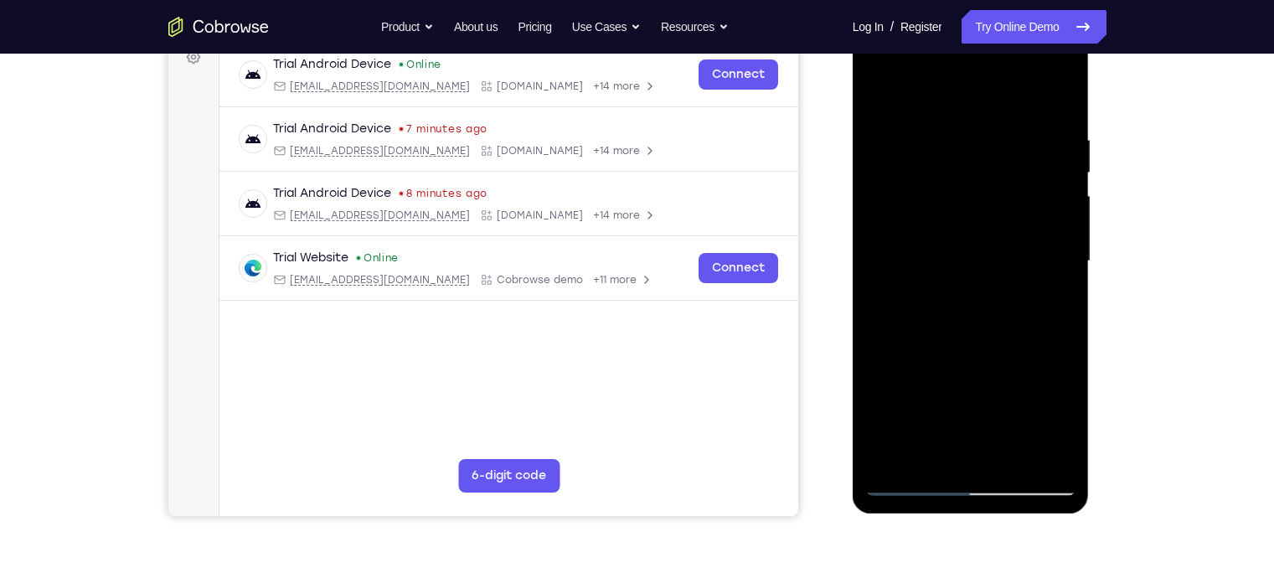
scroll to position [204, 0]
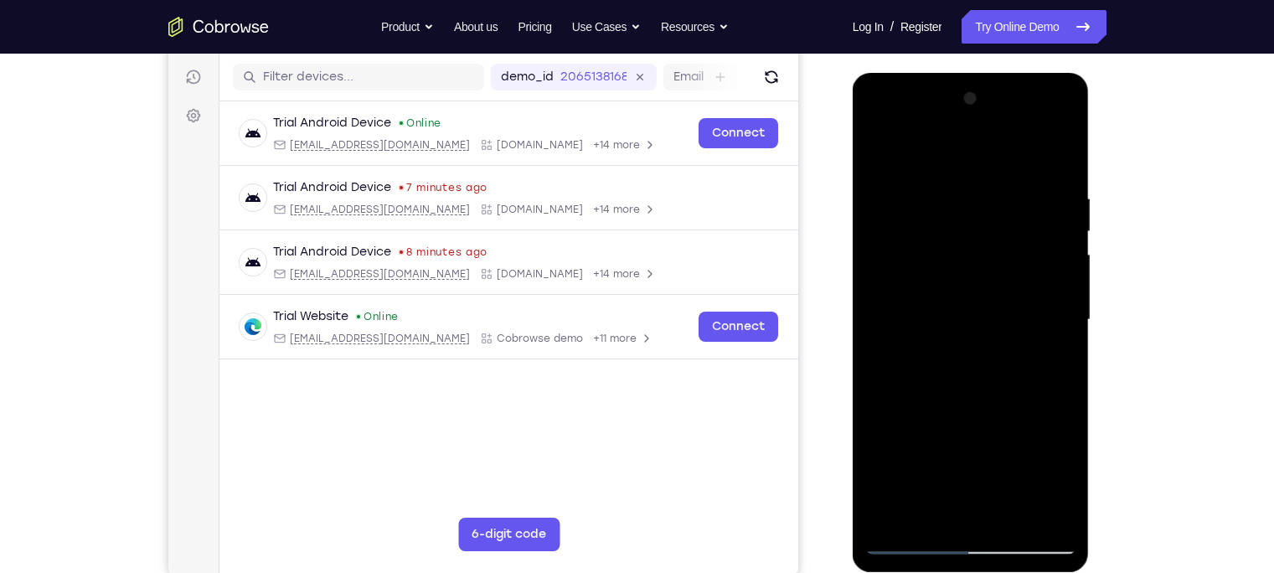
click at [880, 150] on div at bounding box center [970, 319] width 211 height 469
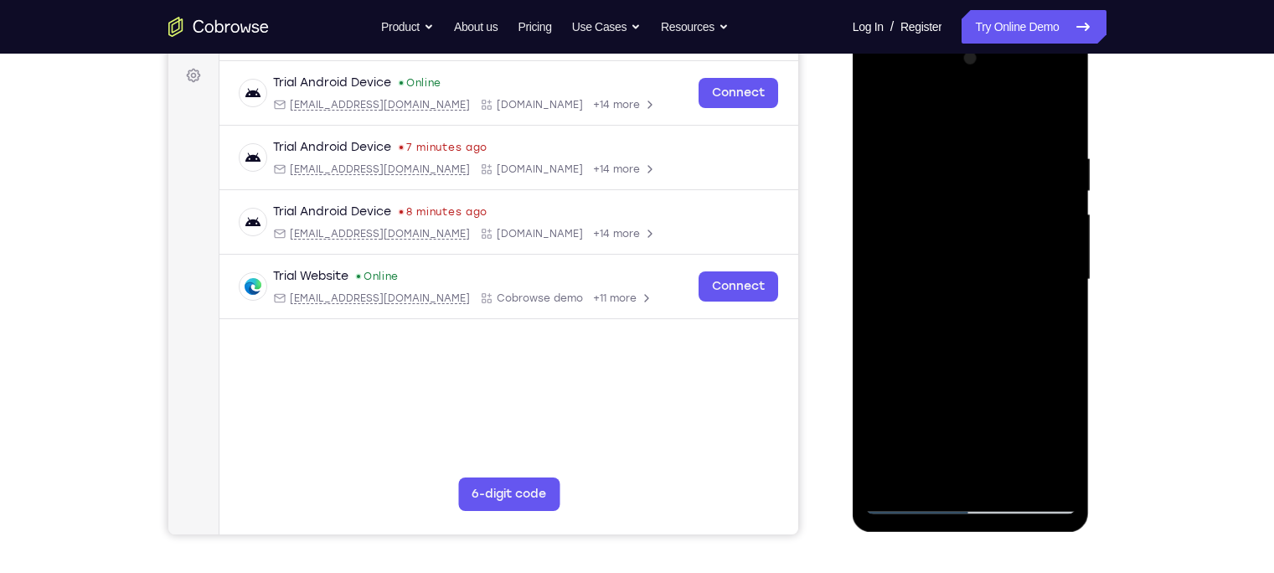
scroll to position [245, 0]
drag, startPoint x: 971, startPoint y: 392, endPoint x: 967, endPoint y: 326, distance: 66.2
click at [967, 326] on div at bounding box center [970, 278] width 211 height 469
click at [953, 388] on div at bounding box center [970, 278] width 211 height 469
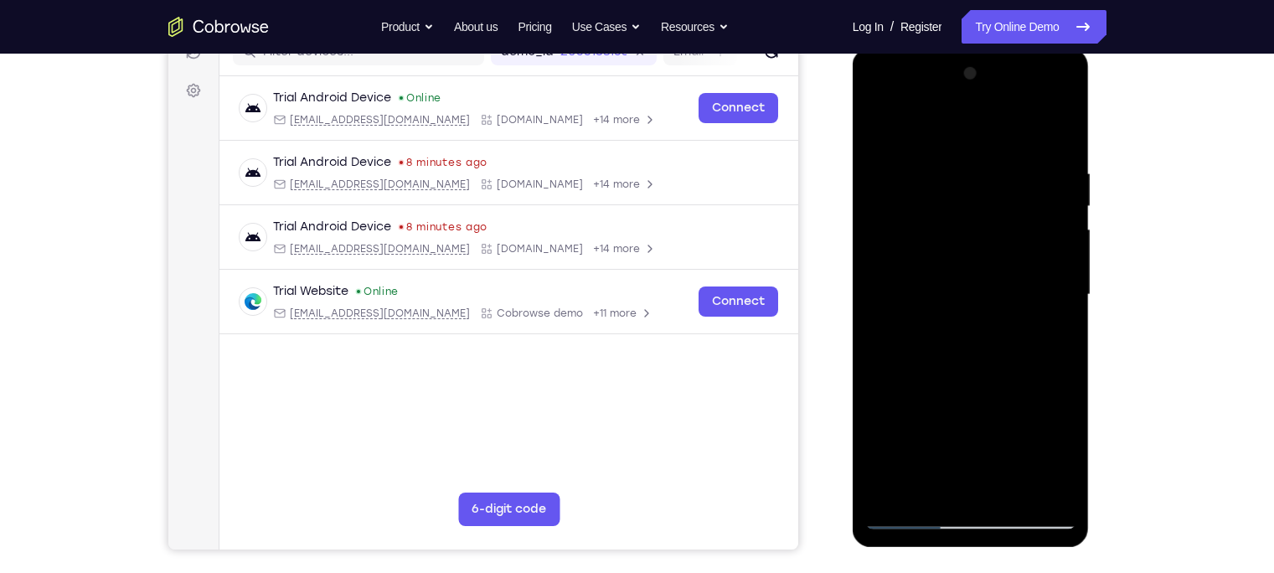
scroll to position [229, 0]
click at [877, 132] on div at bounding box center [970, 295] width 211 height 469
drag, startPoint x: 924, startPoint y: 292, endPoint x: 916, endPoint y: 394, distance: 101.6
click at [916, 394] on div at bounding box center [970, 295] width 211 height 469
drag, startPoint x: 932, startPoint y: 336, endPoint x: 932, endPoint y: 460, distance: 123.9
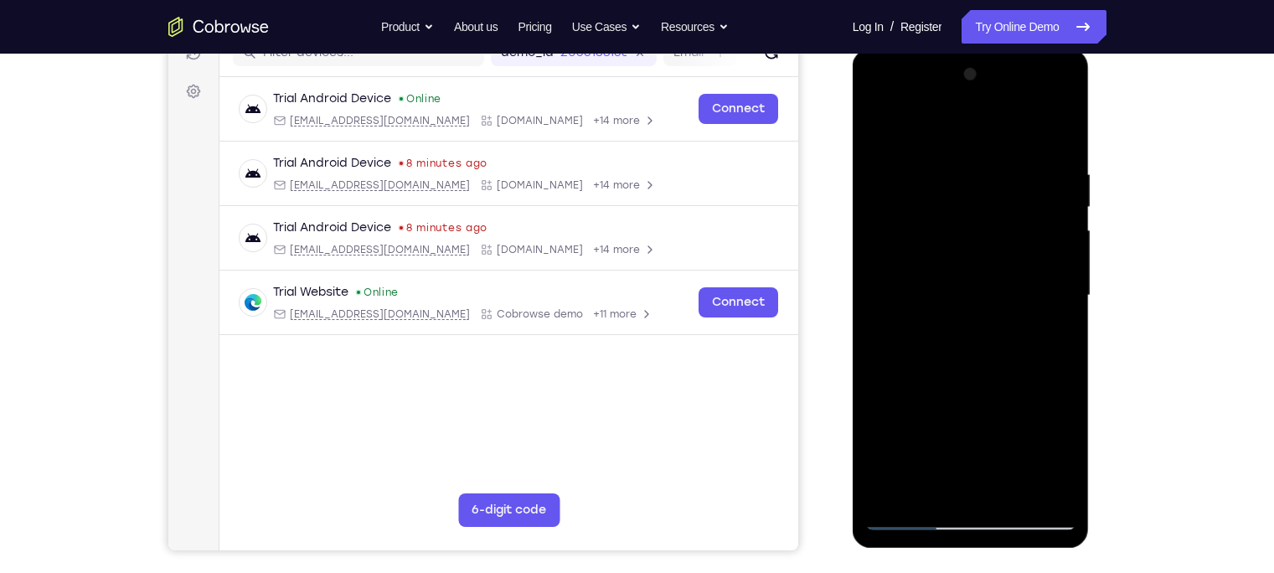
click at [932, 452] on div at bounding box center [970, 295] width 211 height 469
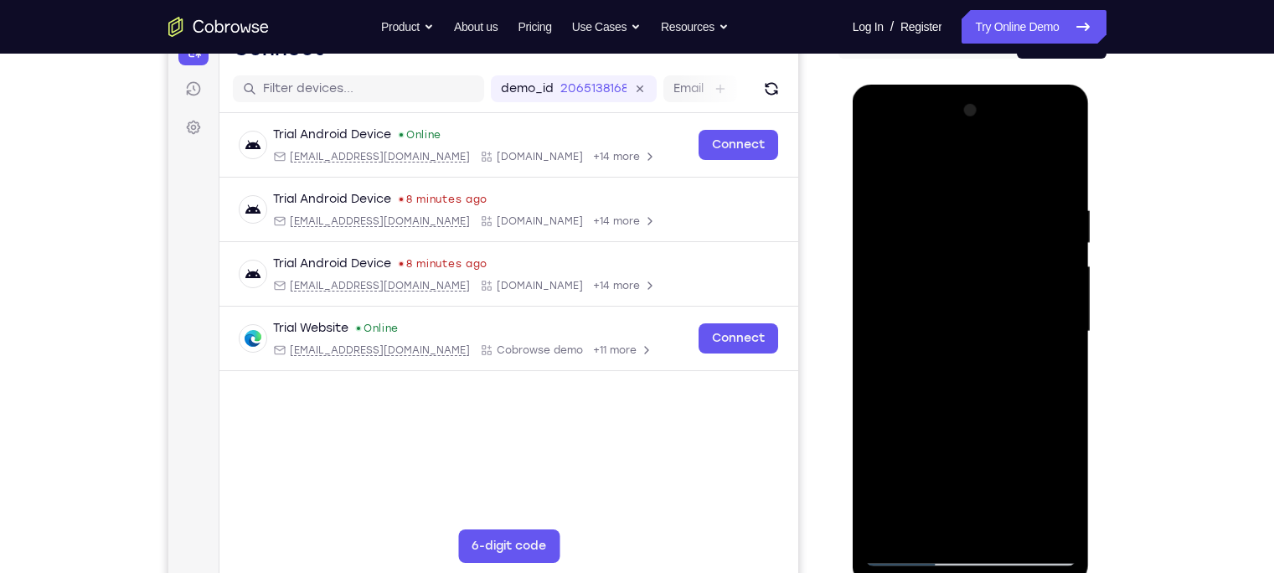
scroll to position [192, 0]
click at [883, 161] on div at bounding box center [970, 332] width 211 height 469
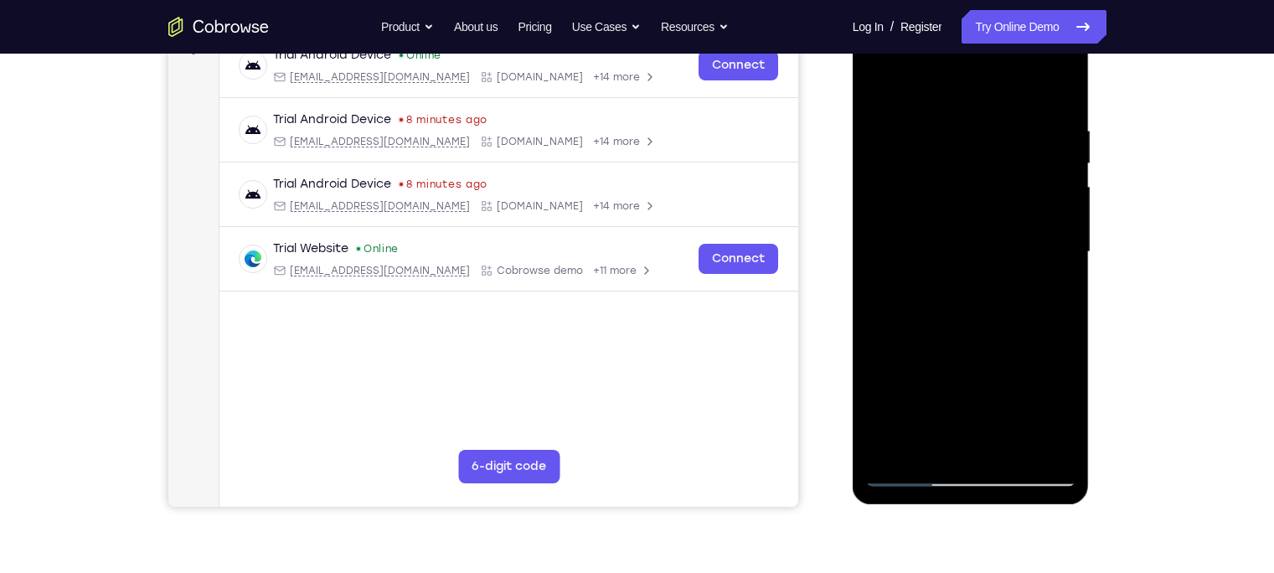
scroll to position [274, 0]
